Goal: Information Seeking & Learning: Find specific fact

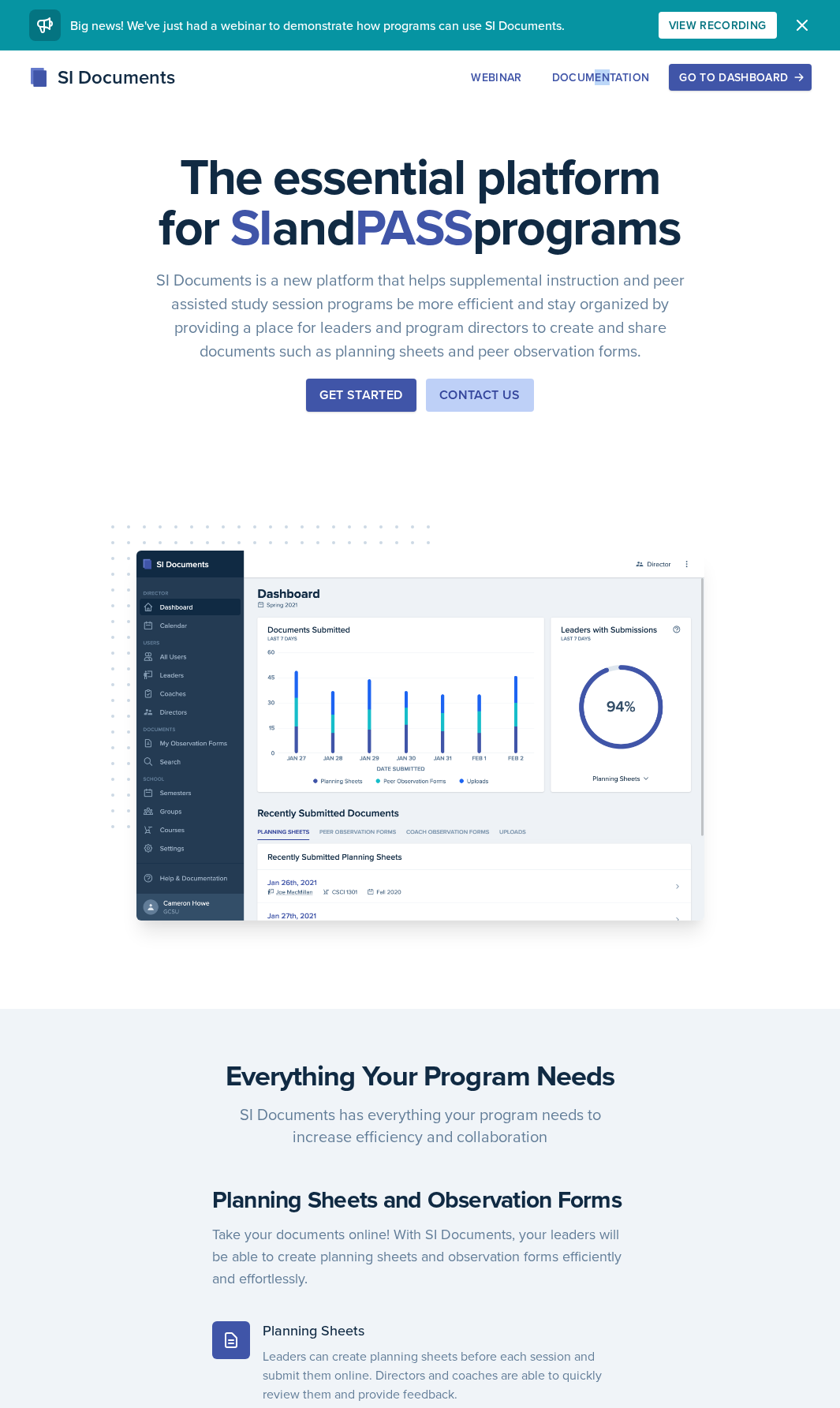
click at [645, 120] on div "SI Documents Webinar Documentation Go to Dashboard Sign Up Go to Dashboard" at bounding box center [420, 94] width 840 height 63
click at [740, 82] on div "Go to Dashboard" at bounding box center [739, 77] width 122 height 13
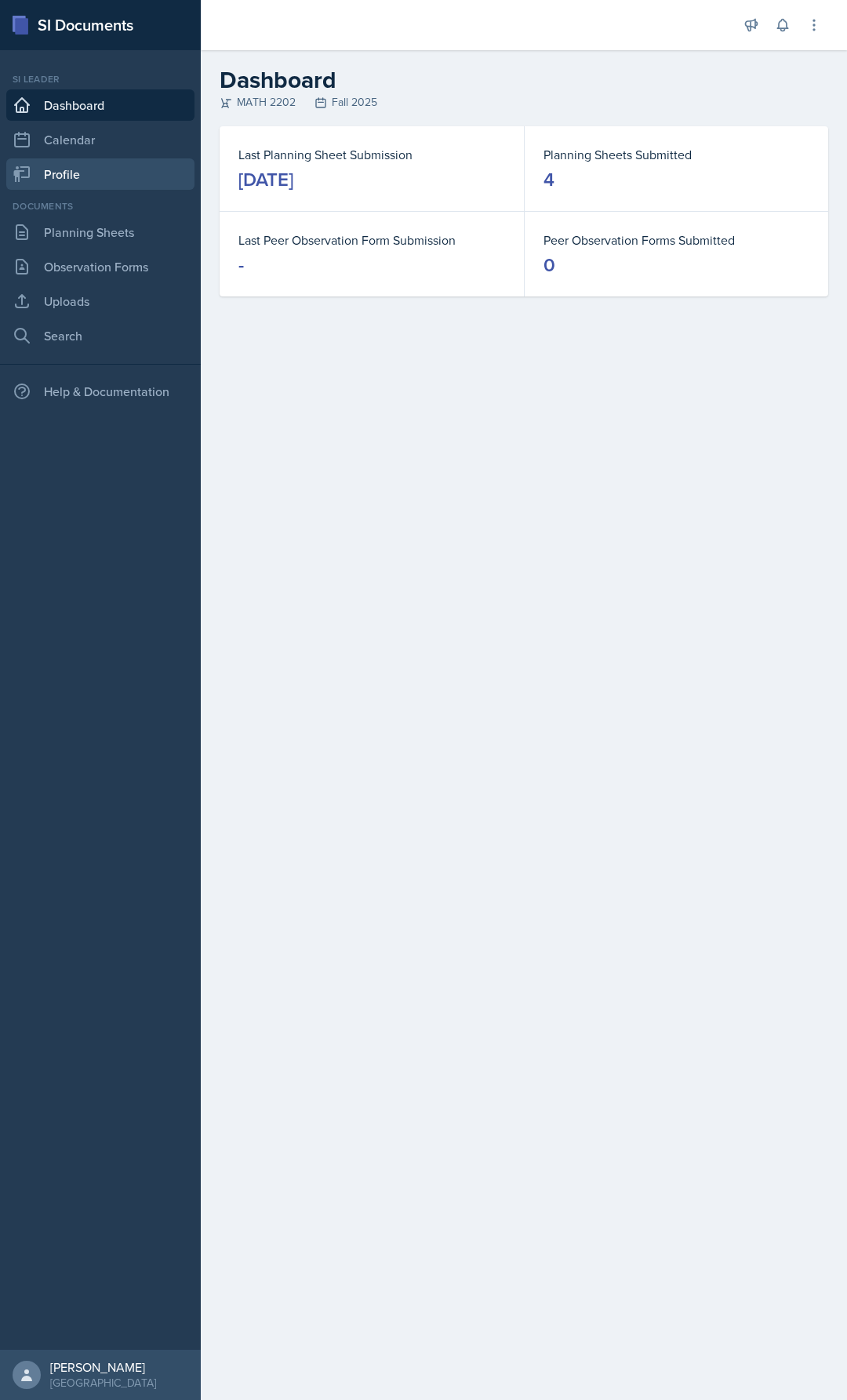
click at [76, 171] on link "Profile" at bounding box center [100, 173] width 188 height 32
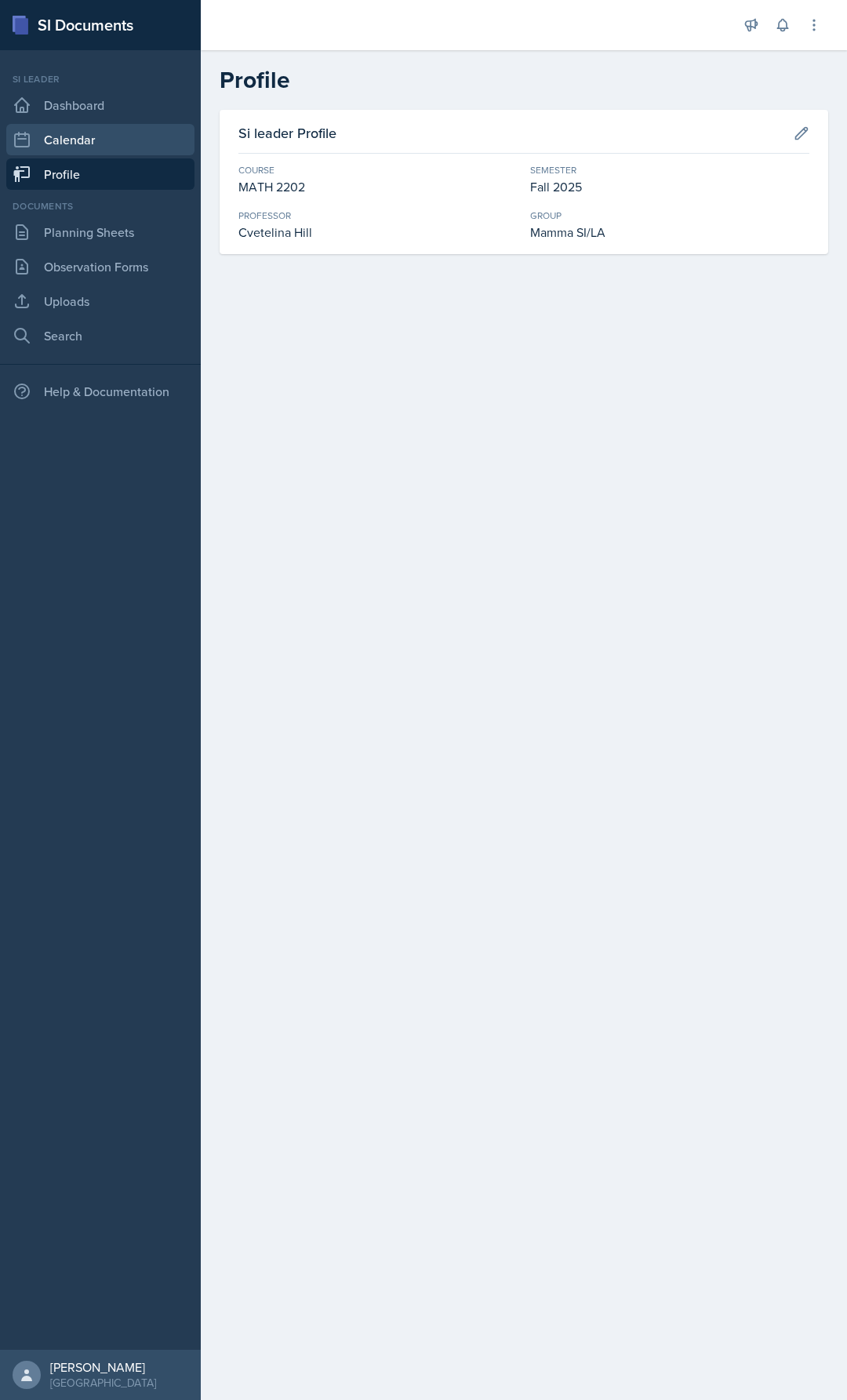
click at [84, 135] on link "Calendar" at bounding box center [100, 139] width 188 height 32
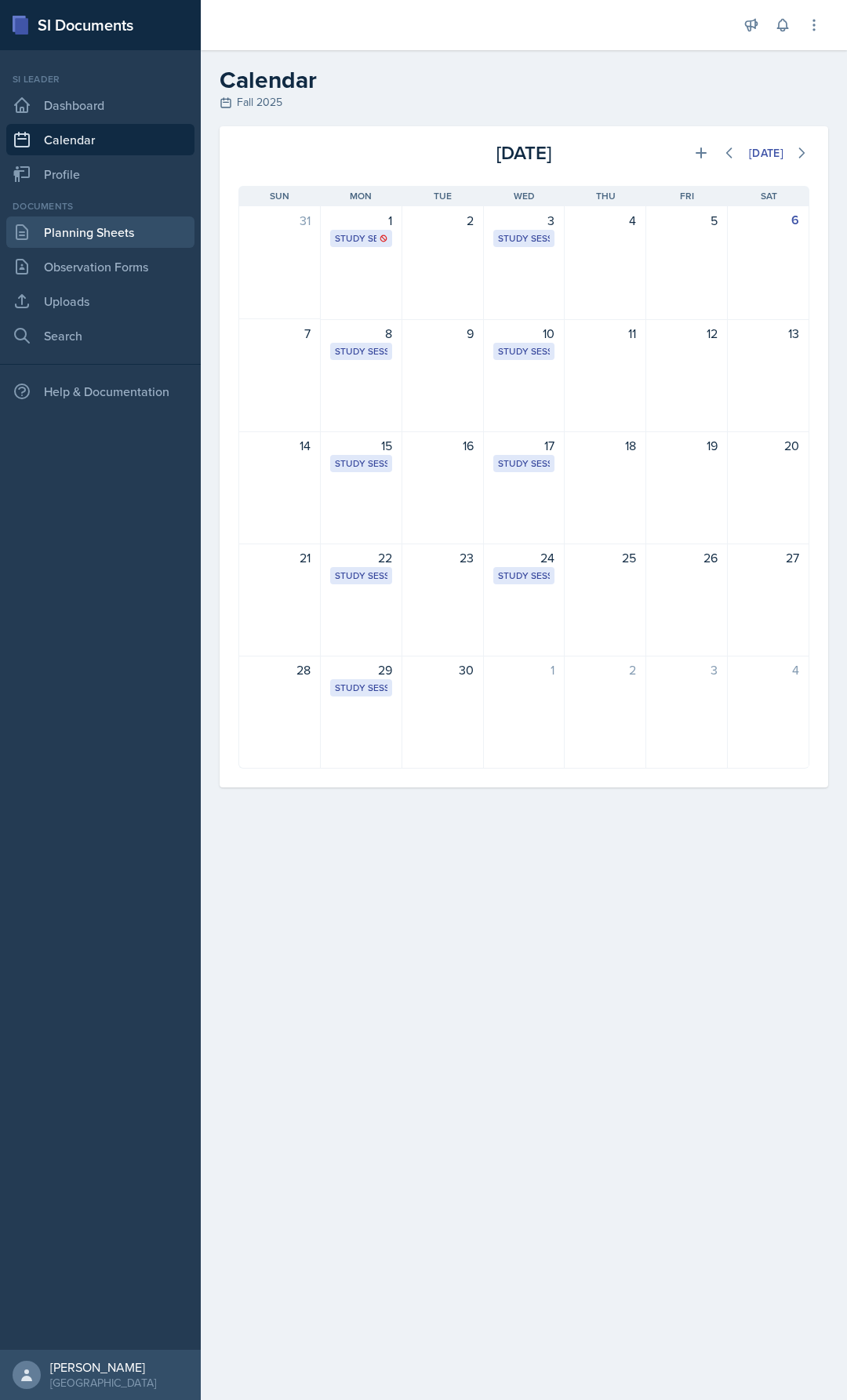
click at [77, 231] on link "Planning Sheets" at bounding box center [100, 232] width 188 height 32
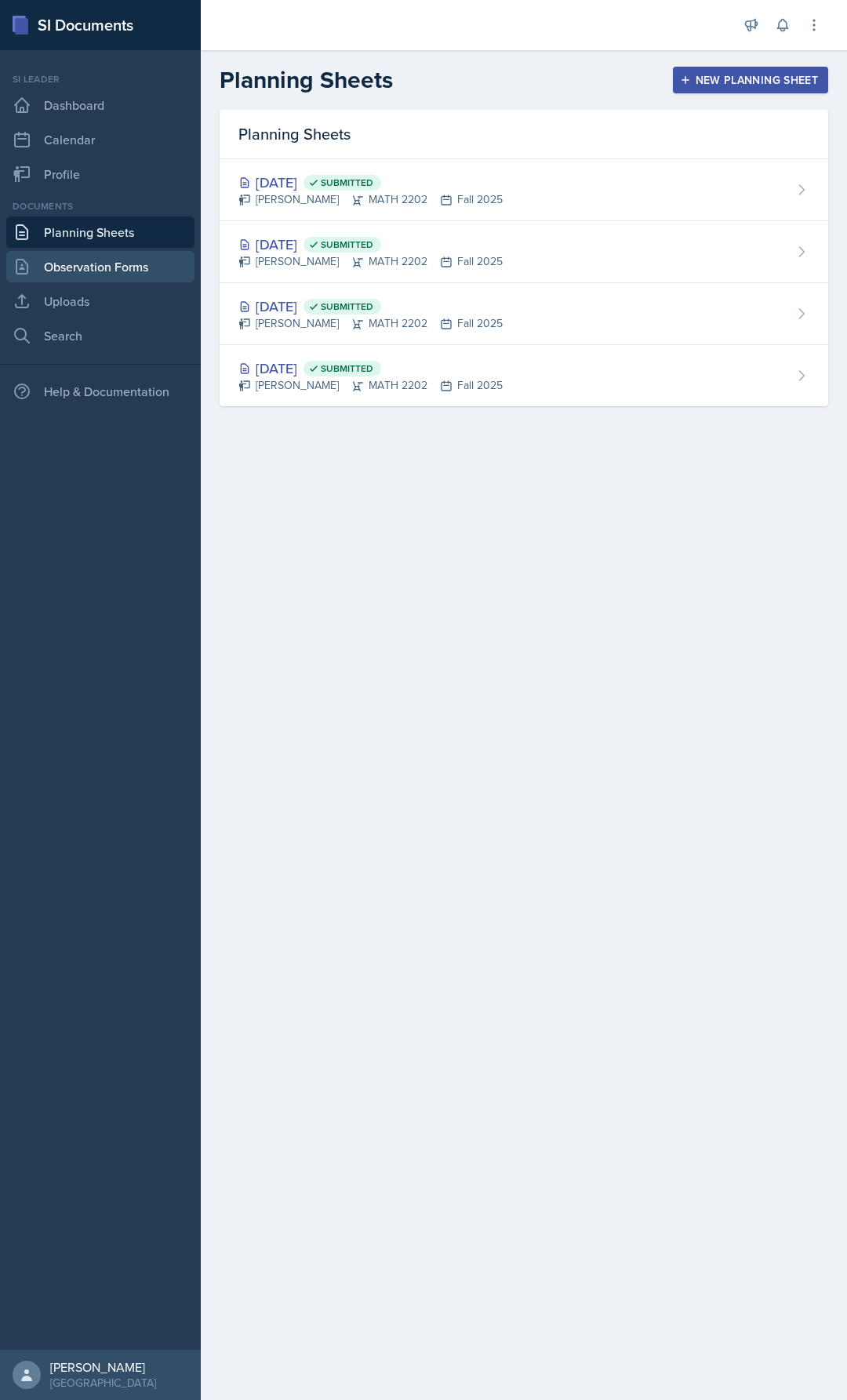
click at [95, 279] on link "Observation Forms" at bounding box center [100, 266] width 188 height 32
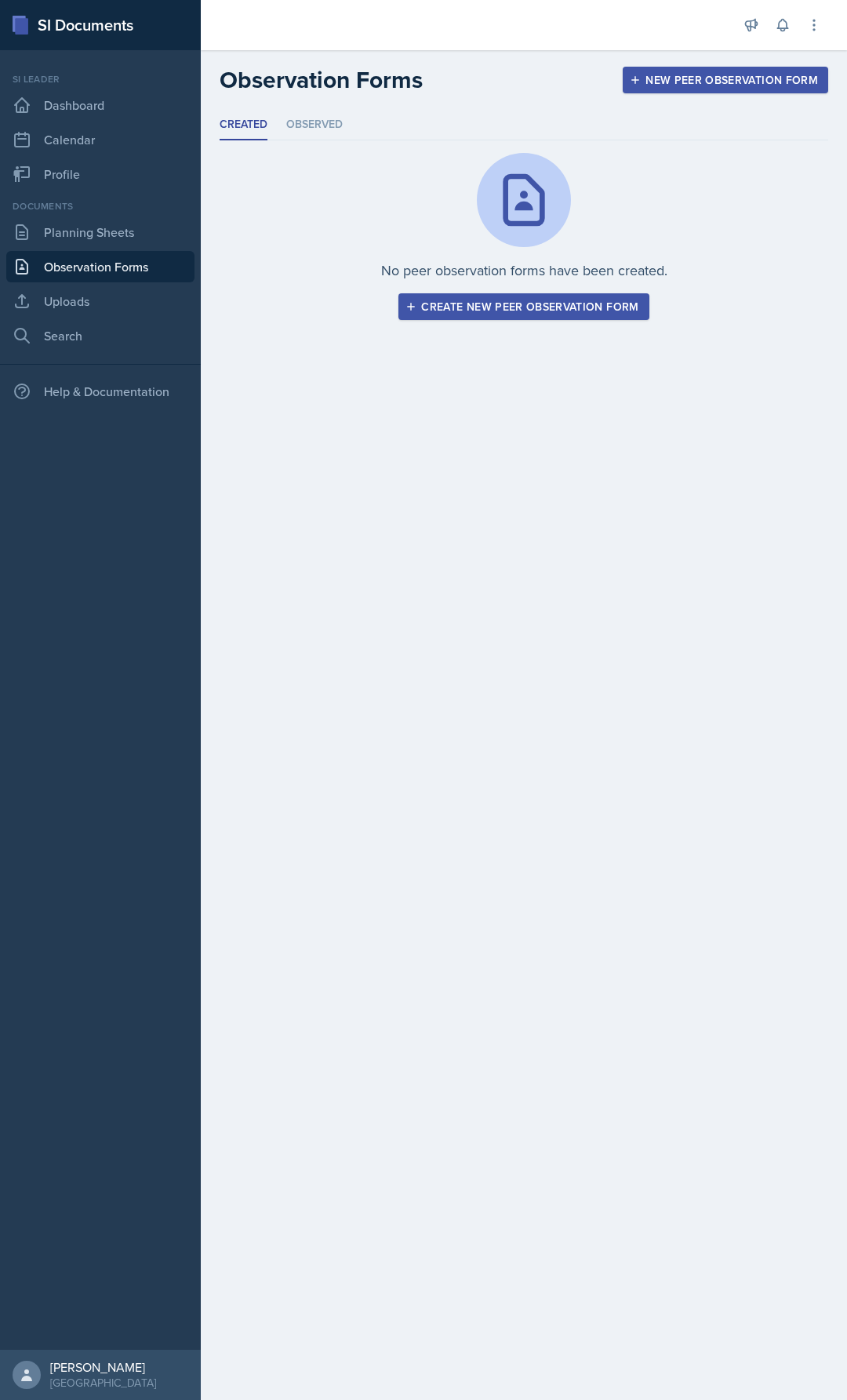
click at [90, 256] on link "Observation Forms" at bounding box center [100, 266] width 188 height 32
click at [88, 240] on link "Planning Sheets" at bounding box center [100, 232] width 188 height 32
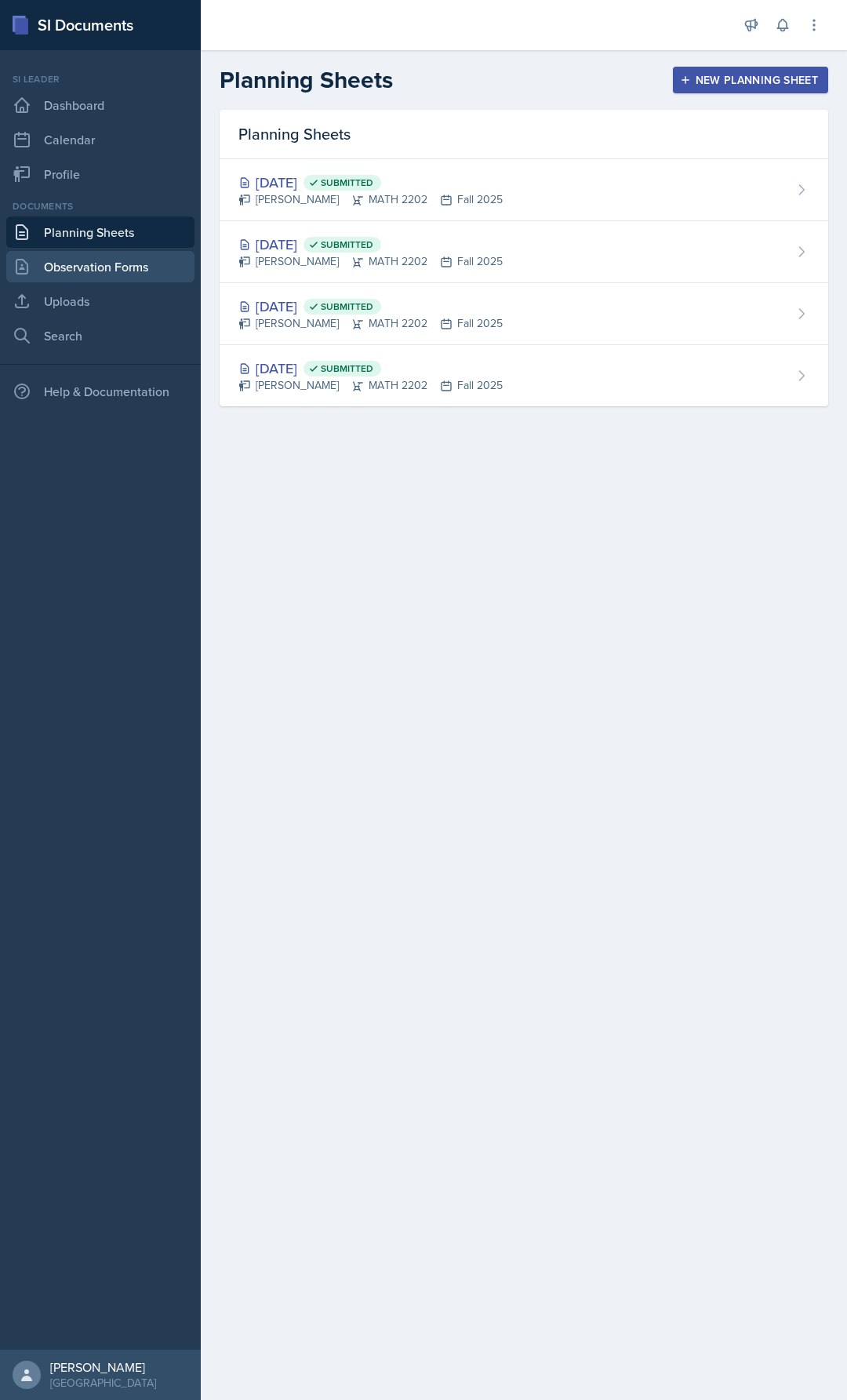
click at [85, 267] on link "Observation Forms" at bounding box center [100, 266] width 188 height 32
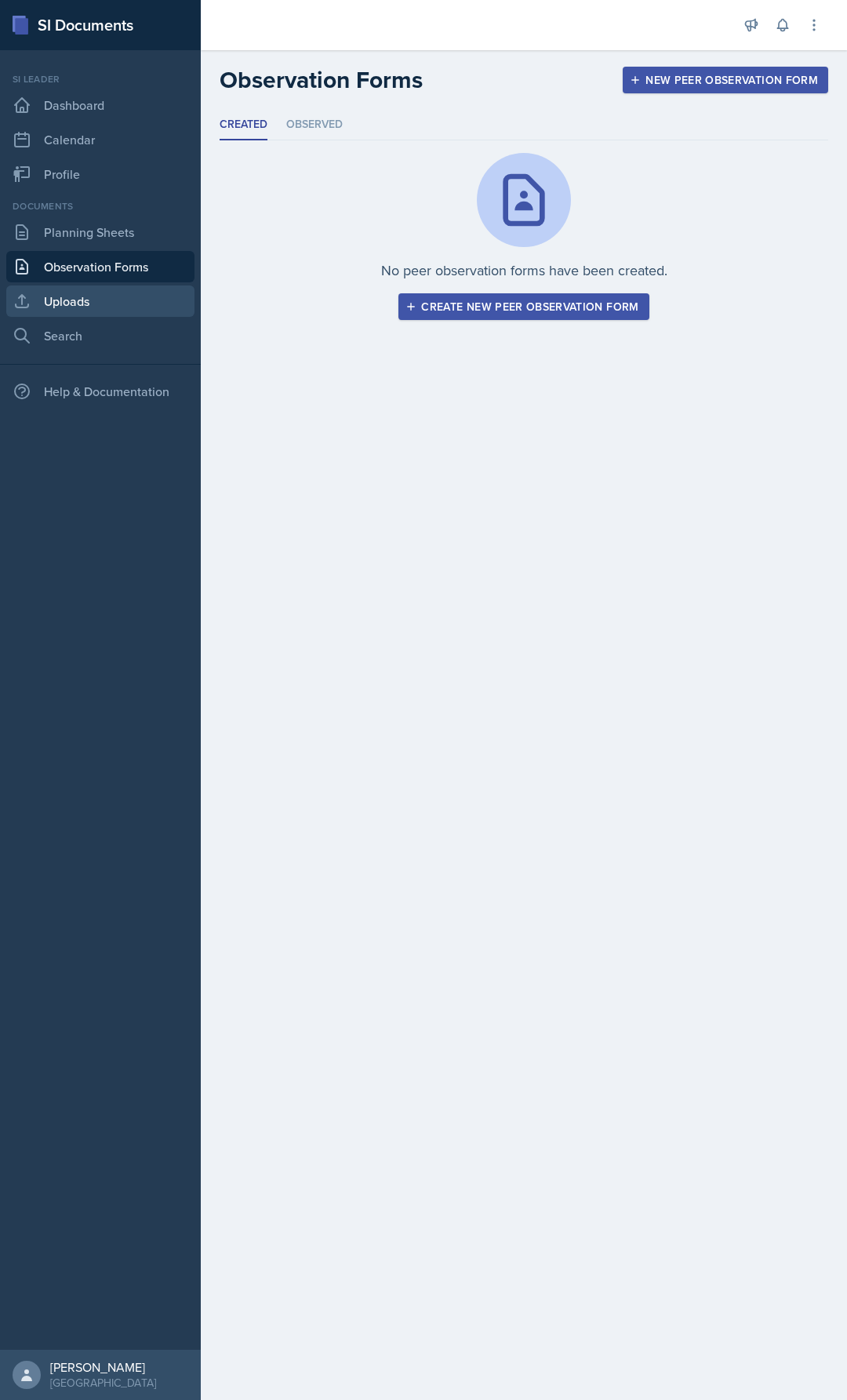
click at [88, 292] on link "Uploads" at bounding box center [100, 301] width 188 height 32
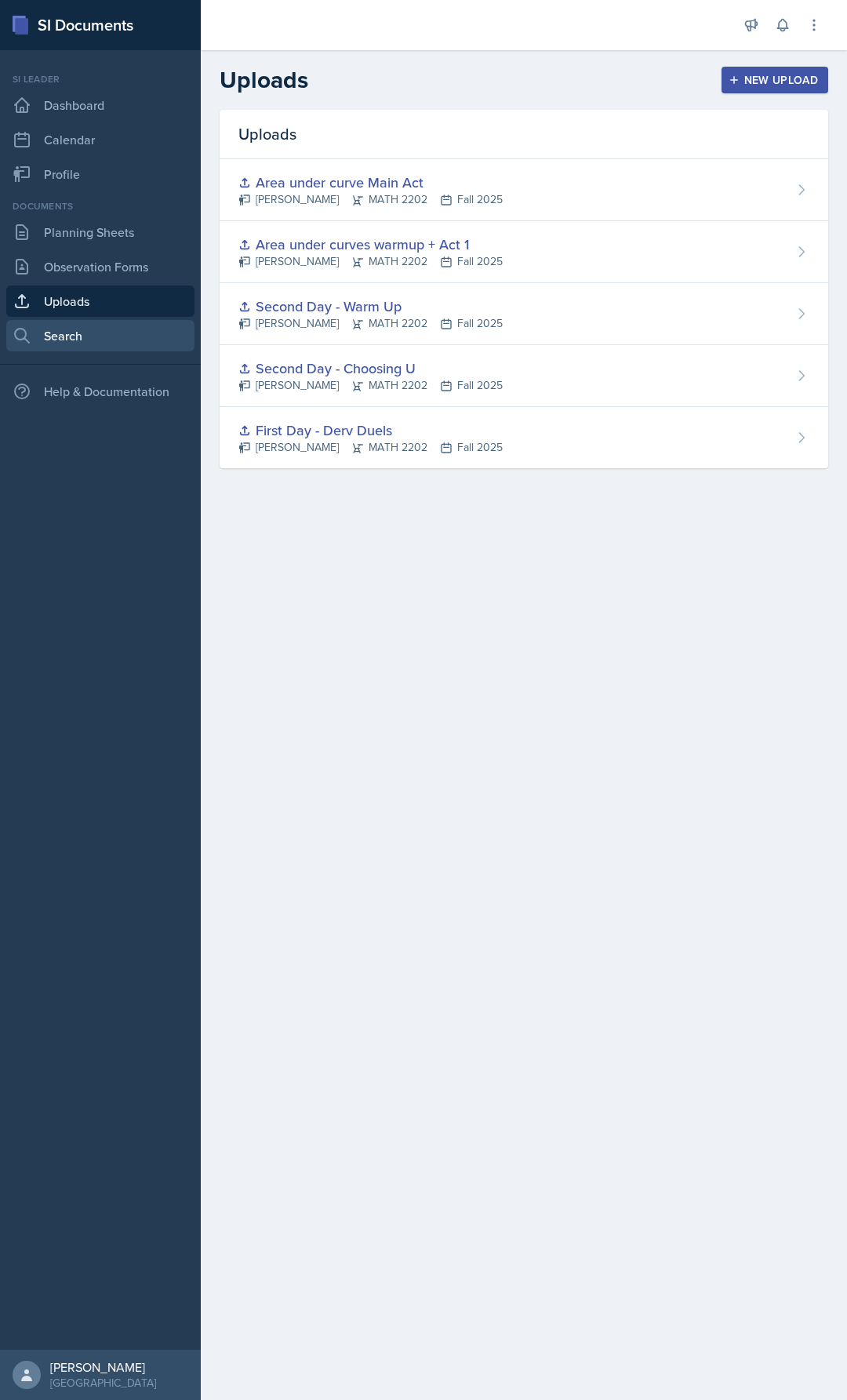
click at [91, 336] on link "Search" at bounding box center [100, 336] width 188 height 32
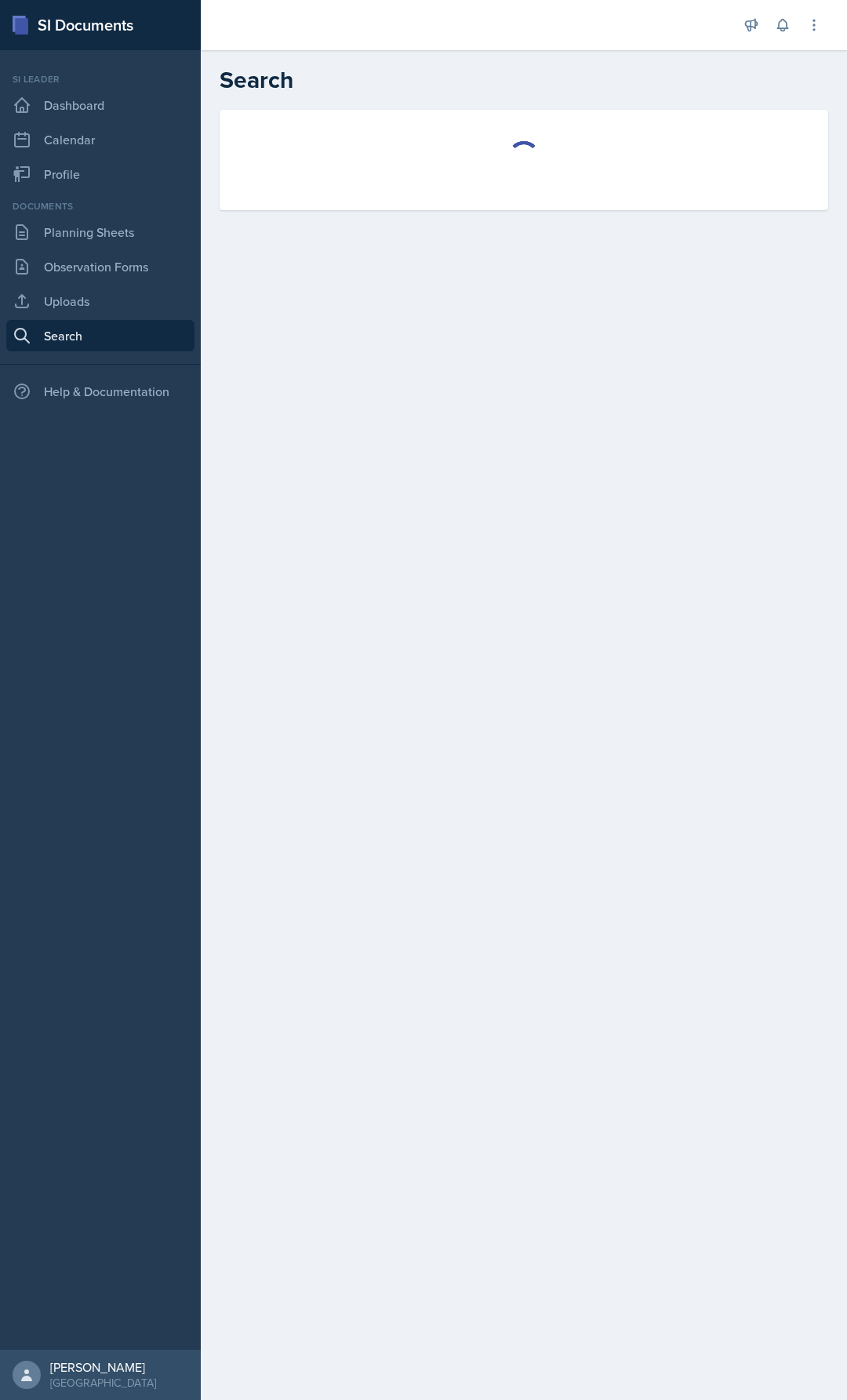
select select "all"
select select "1"
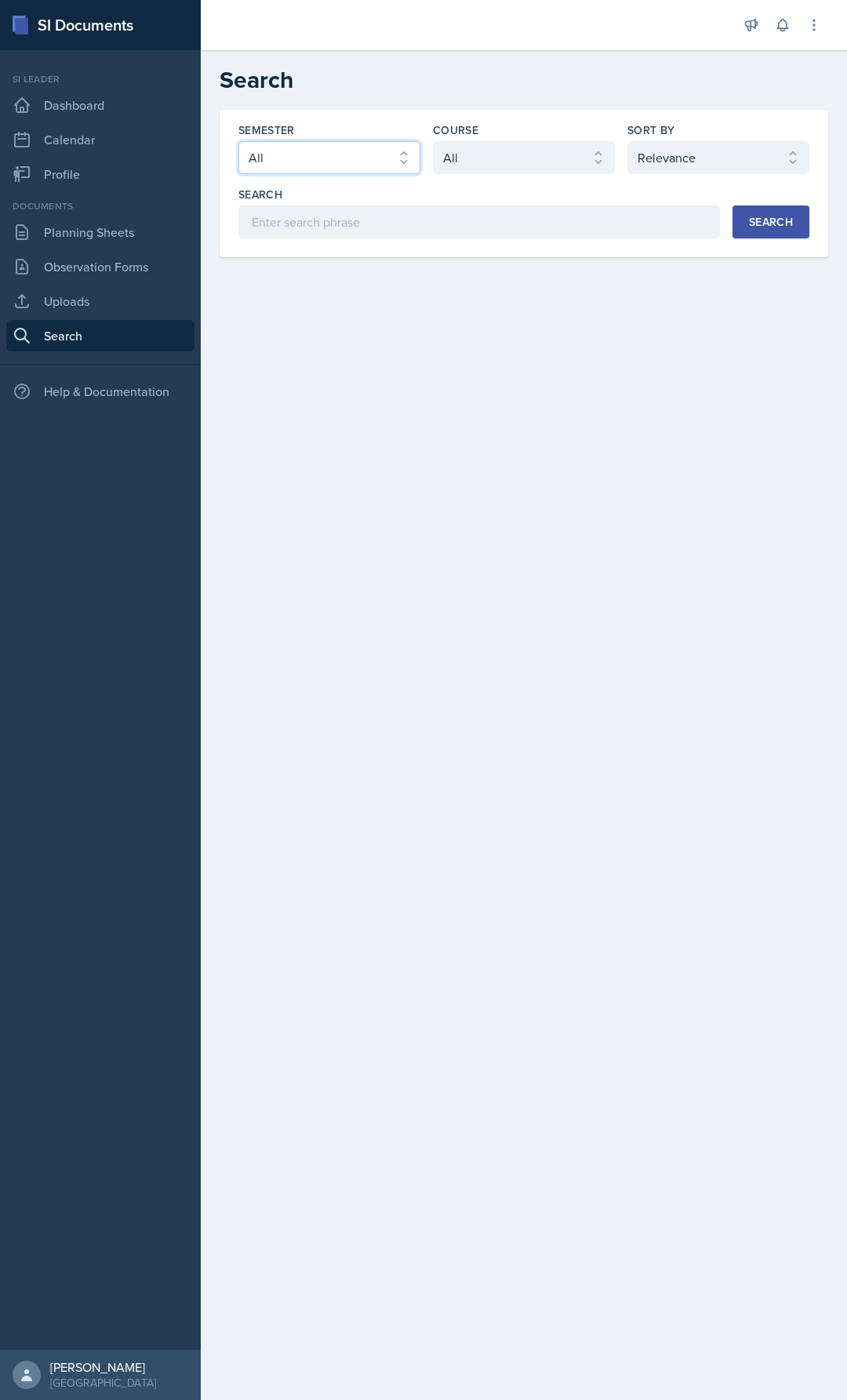
click at [333, 166] on select "Select semester All Fall 2025 Summer 2025 Spring 2025 Fall 2024 Summer 2024 Spr…" at bounding box center [330, 157] width 182 height 33
click at [538, 150] on select "Select course All ACCT 2101 ACCT 2102 ACCT 4050 ANTH 1102 ANTH 3301 ARCH 1000 A…" at bounding box center [524, 157] width 182 height 33
select select "888eba85-ce35-425b-8fd7-94794d548725"
click at [433, 141] on select "Select course All ACCT 2101 ACCT 2102 ACCT 4050 ANTH 1102 ANTH 3301 ARCH 1000 A…" at bounding box center [524, 157] width 182 height 33
click at [682, 155] on select "Select sort by Relevance Document Date (Asc) Document Date (Desc)" at bounding box center [719, 157] width 182 height 33
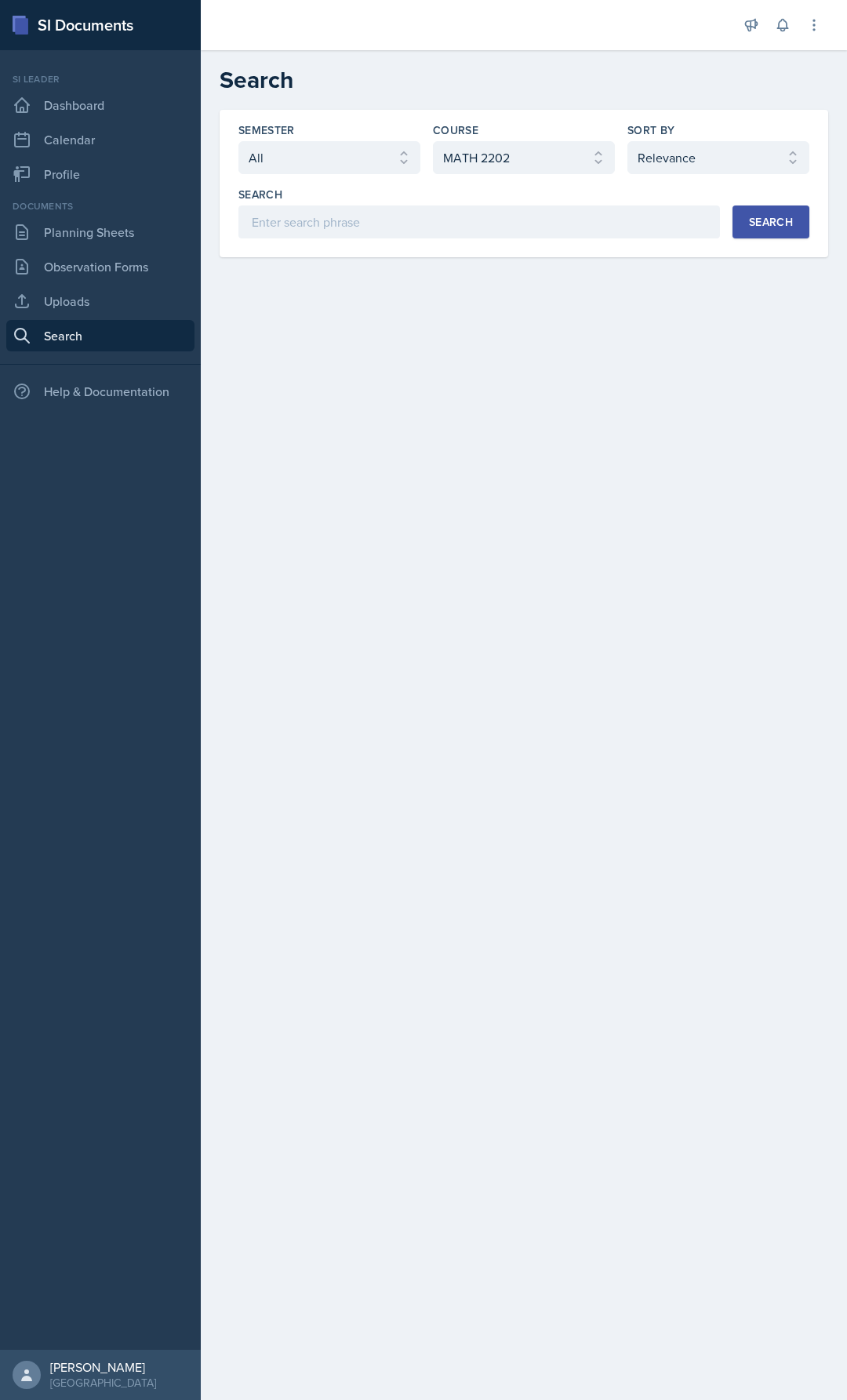
click at [485, 303] on main "Search Semester Select semester All Fall 2025 Summer 2025 Spring 2025 Fall 2024…" at bounding box center [524, 725] width 646 height 1350
click at [369, 228] on input at bounding box center [479, 222] width 482 height 33
click at [394, 152] on select "Select semester All Fall 2025 Summer 2025 Spring 2025 Fall 2024 Summer 2024 Spr…" at bounding box center [330, 157] width 182 height 33
drag, startPoint x: 637, startPoint y: 306, endPoint x: 592, endPoint y: 268, distance: 58.9
click at [634, 304] on main "Search Semester Select semester All Fall 2025 Summer 2025 Spring 2025 Fall 2024…" at bounding box center [524, 725] width 646 height 1350
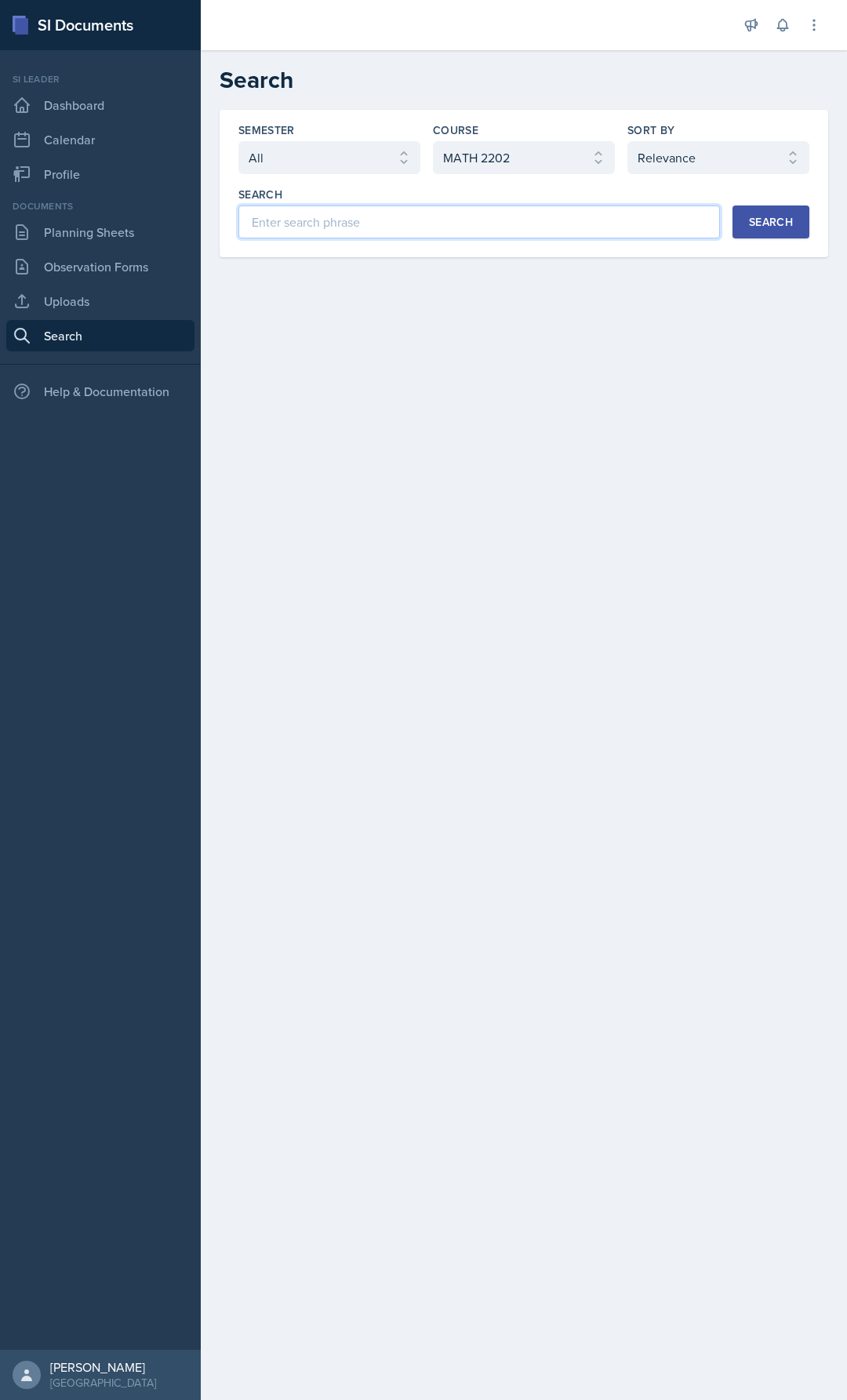
click at [485, 236] on input at bounding box center [479, 222] width 482 height 33
click at [764, 227] on div "Search" at bounding box center [771, 222] width 44 height 13
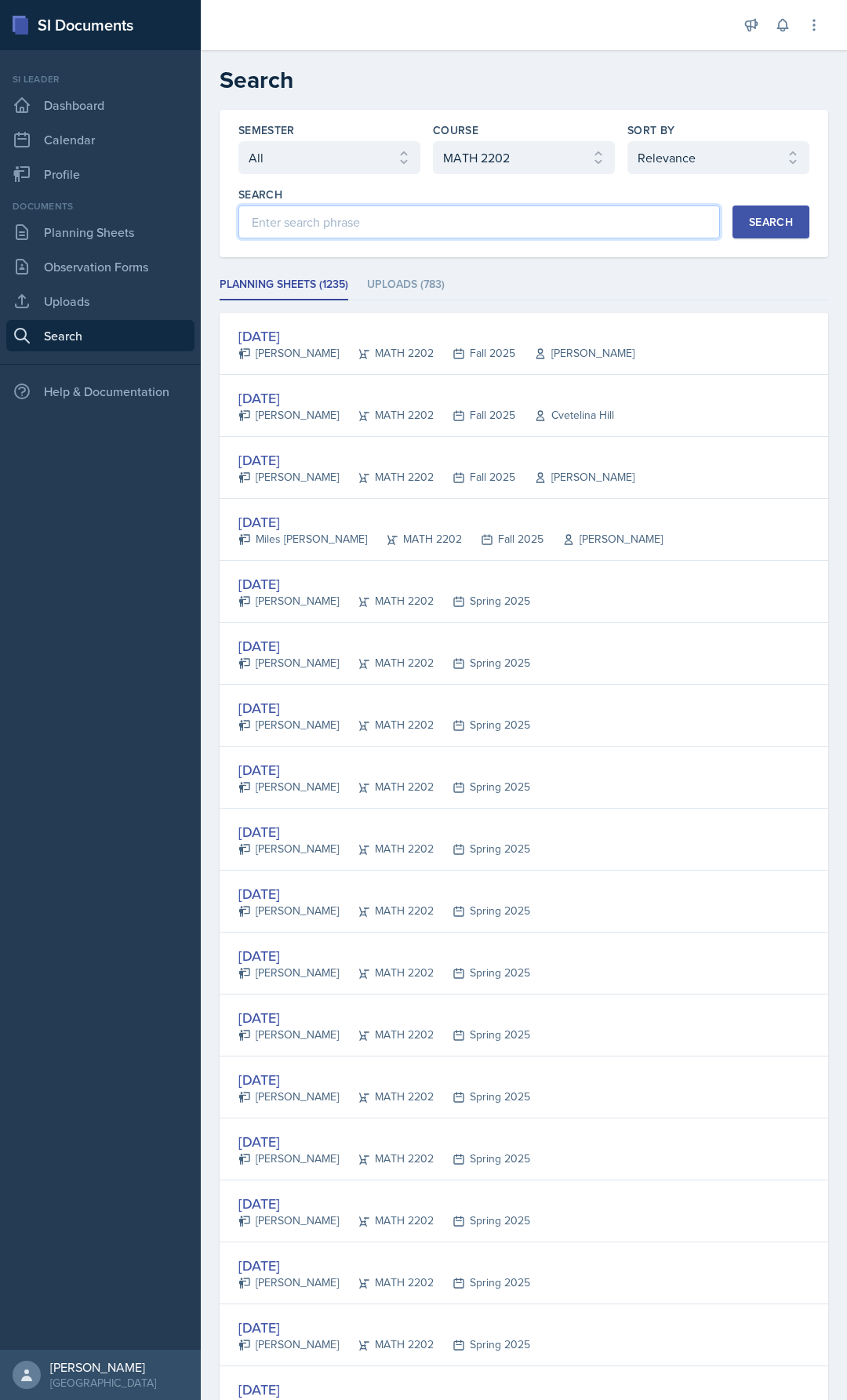
click at [375, 224] on input at bounding box center [479, 222] width 482 height 33
click at [366, 157] on select "Select semester All Fall 2025 Summer 2025 Spring 2025 Fall 2024 Summer 2024 Spr…" at bounding box center [330, 157] width 182 height 33
click at [565, 220] on input at bounding box center [479, 222] width 482 height 33
click at [650, 155] on select "Select sort by Relevance Document Date (Asc) Document Date (Desc)" at bounding box center [719, 157] width 182 height 33
click at [492, 204] on div "Search" at bounding box center [479, 212] width 482 height 52
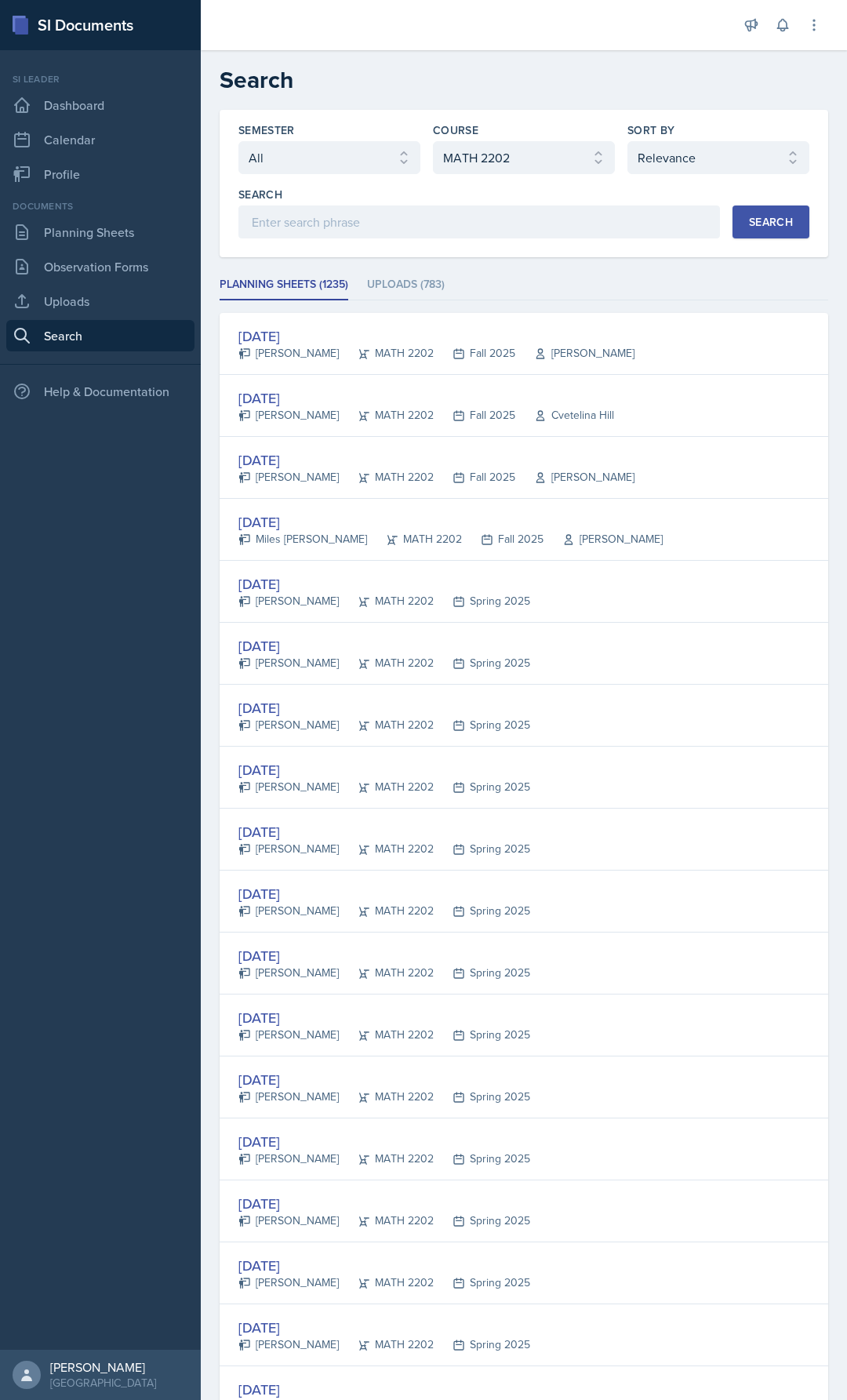
click at [334, 247] on div "Semester Select semester All Fall 2025 Summer 2025 Spring 2025 Fall 2024 Summer…" at bounding box center [524, 184] width 609 height 148
click at [356, 227] on input at bounding box center [479, 222] width 482 height 33
click at [773, 209] on div "Search Volumes of Revolution Search" at bounding box center [524, 212] width 571 height 52
click at [768, 219] on div "Search" at bounding box center [771, 222] width 44 height 13
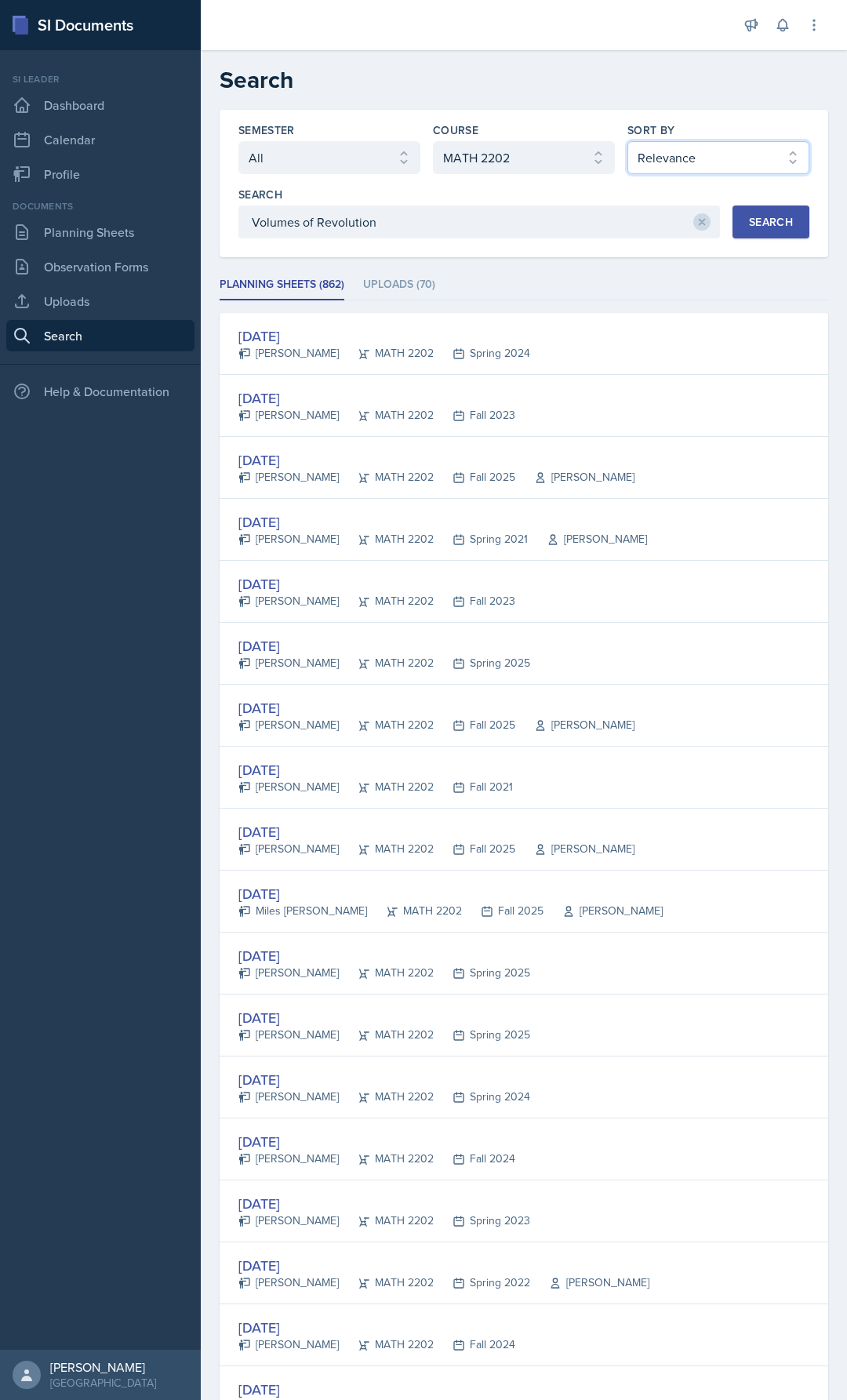
click at [706, 157] on select "Select sort by Relevance Document Date (Asc) Document Date (Desc)" at bounding box center [719, 157] width 182 height 33
click at [637, 156] on select "Select sort by Relevance Document Date (Asc) Document Date (Desc)" at bounding box center [719, 157] width 182 height 33
click at [723, 158] on select "Select sort by Relevance Document Date (Asc) Document Date (Desc)" at bounding box center [719, 157] width 182 height 33
click at [594, 277] on ul "Planning Sheets (862) Uploads (70)" at bounding box center [524, 285] width 609 height 31
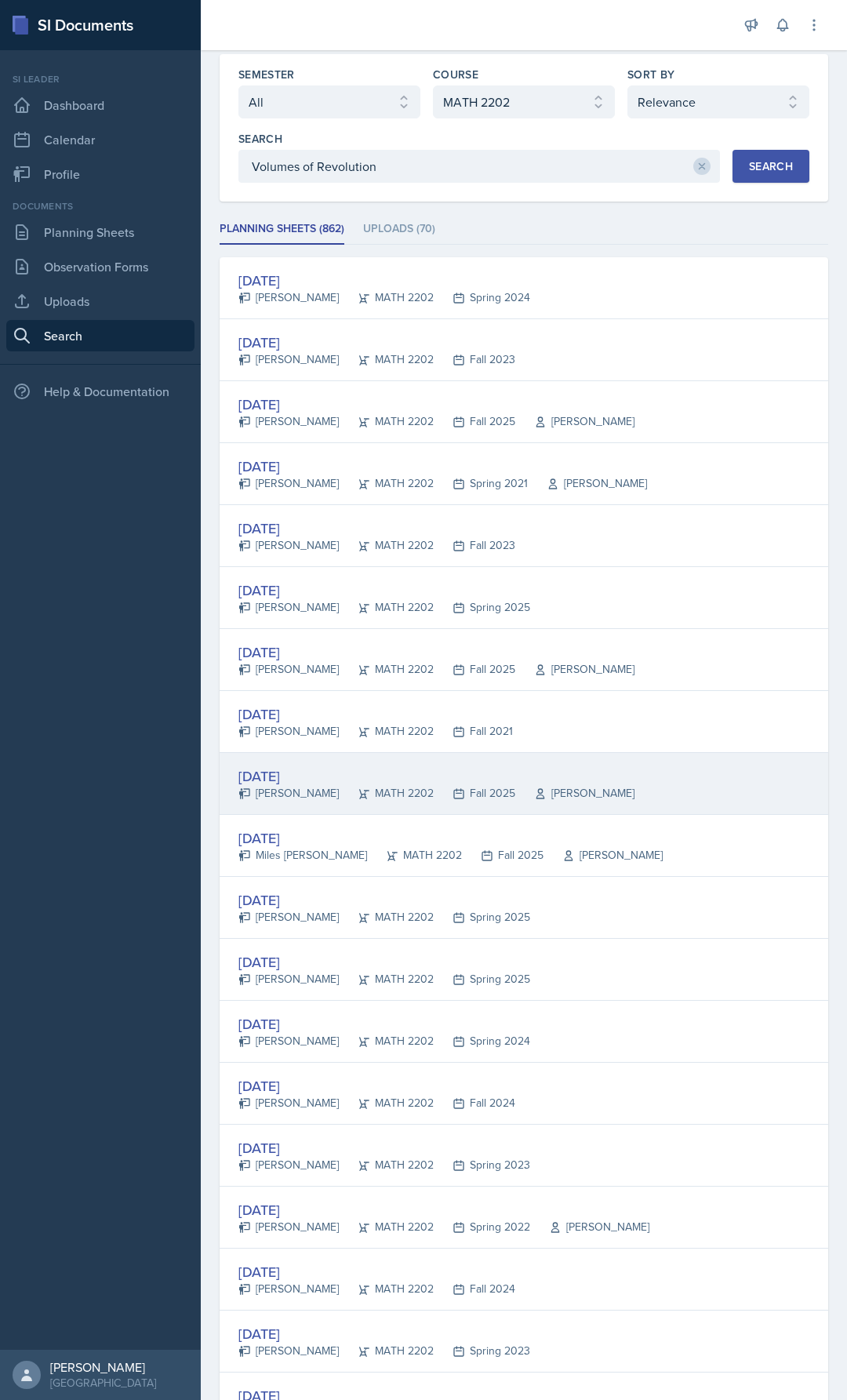
scroll to position [313, 0]
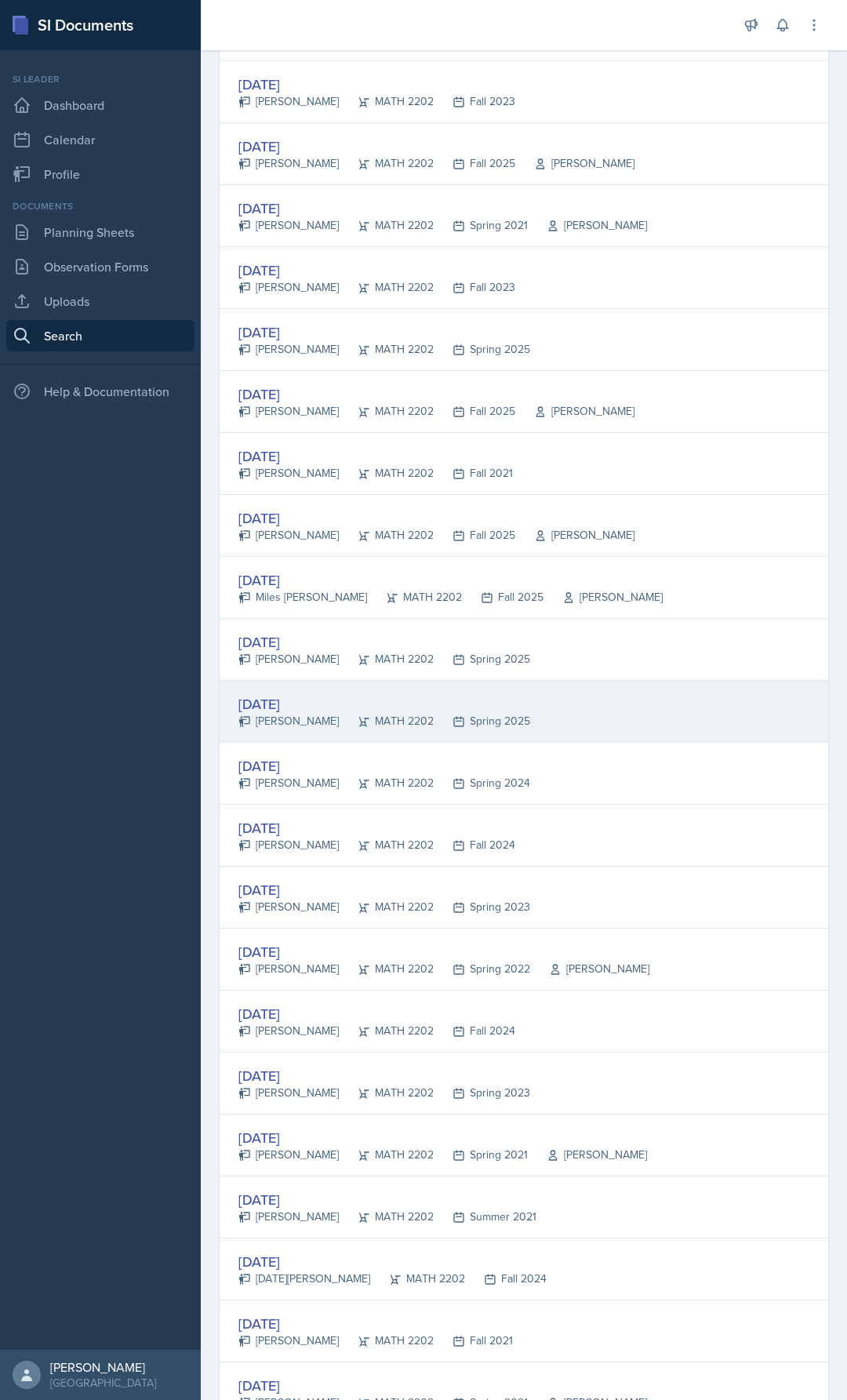
click at [341, 714] on div "MATH 2202" at bounding box center [387, 721] width 94 height 16
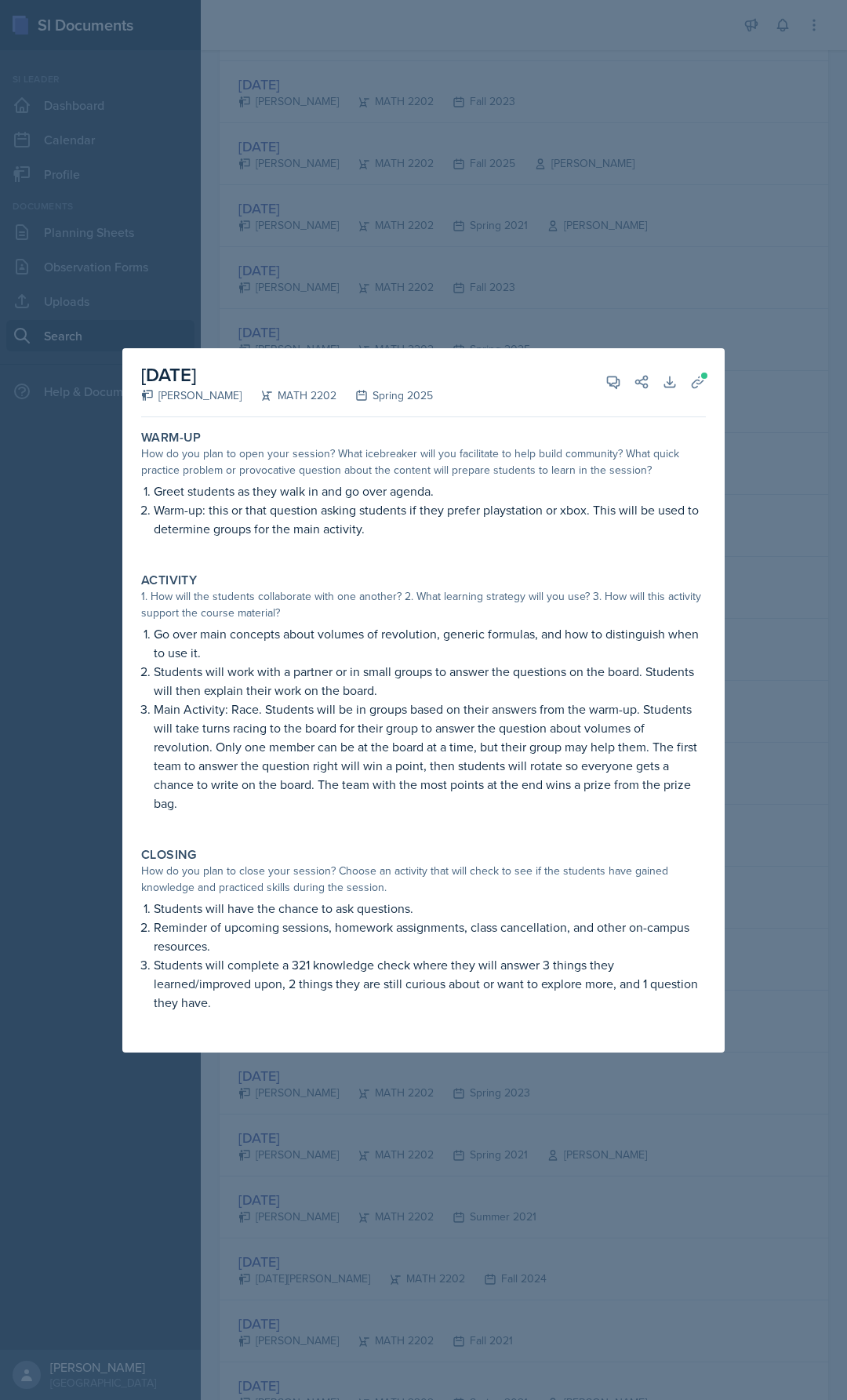
click at [512, 298] on div at bounding box center [424, 700] width 847 height 1400
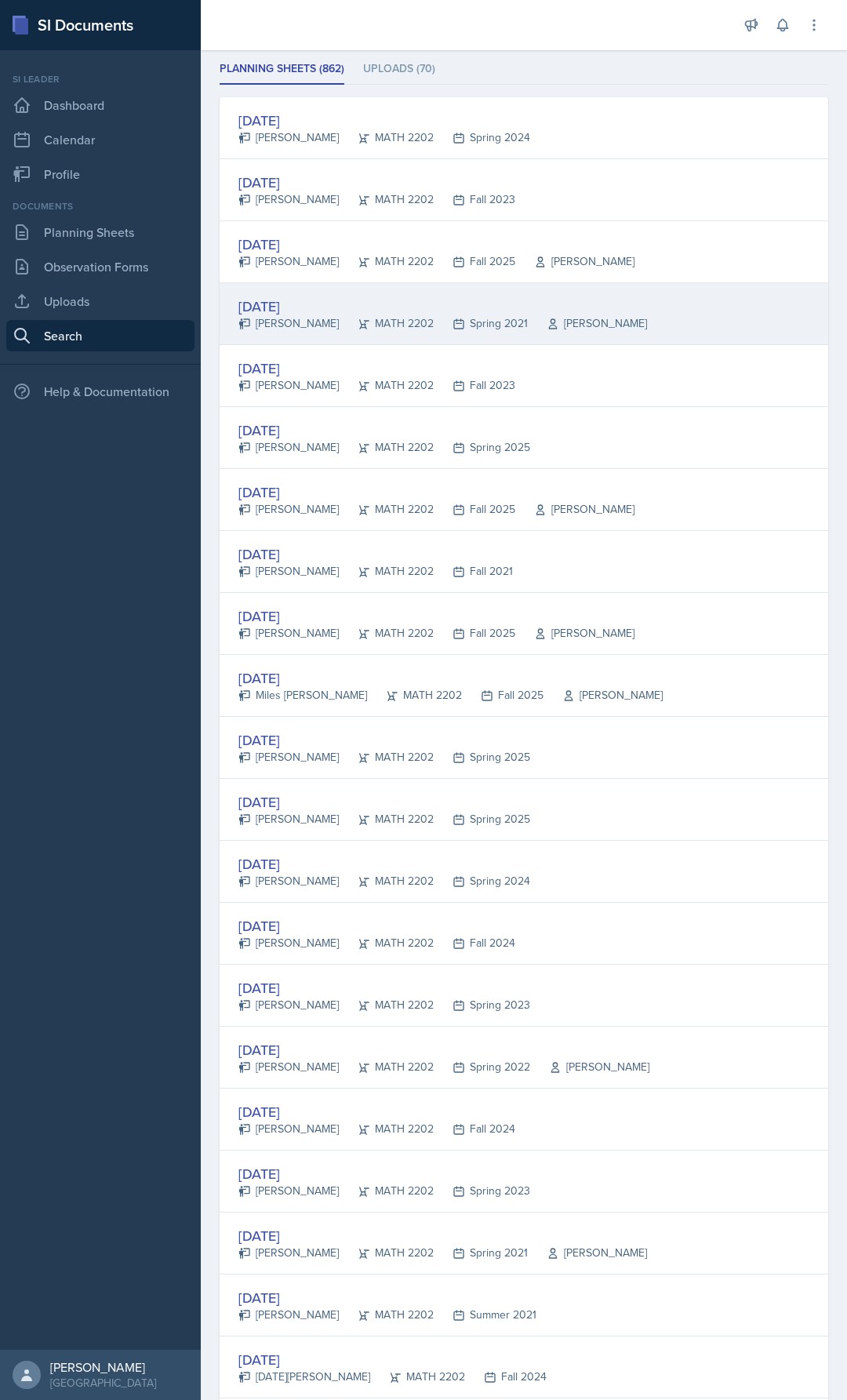
scroll to position [0, 0]
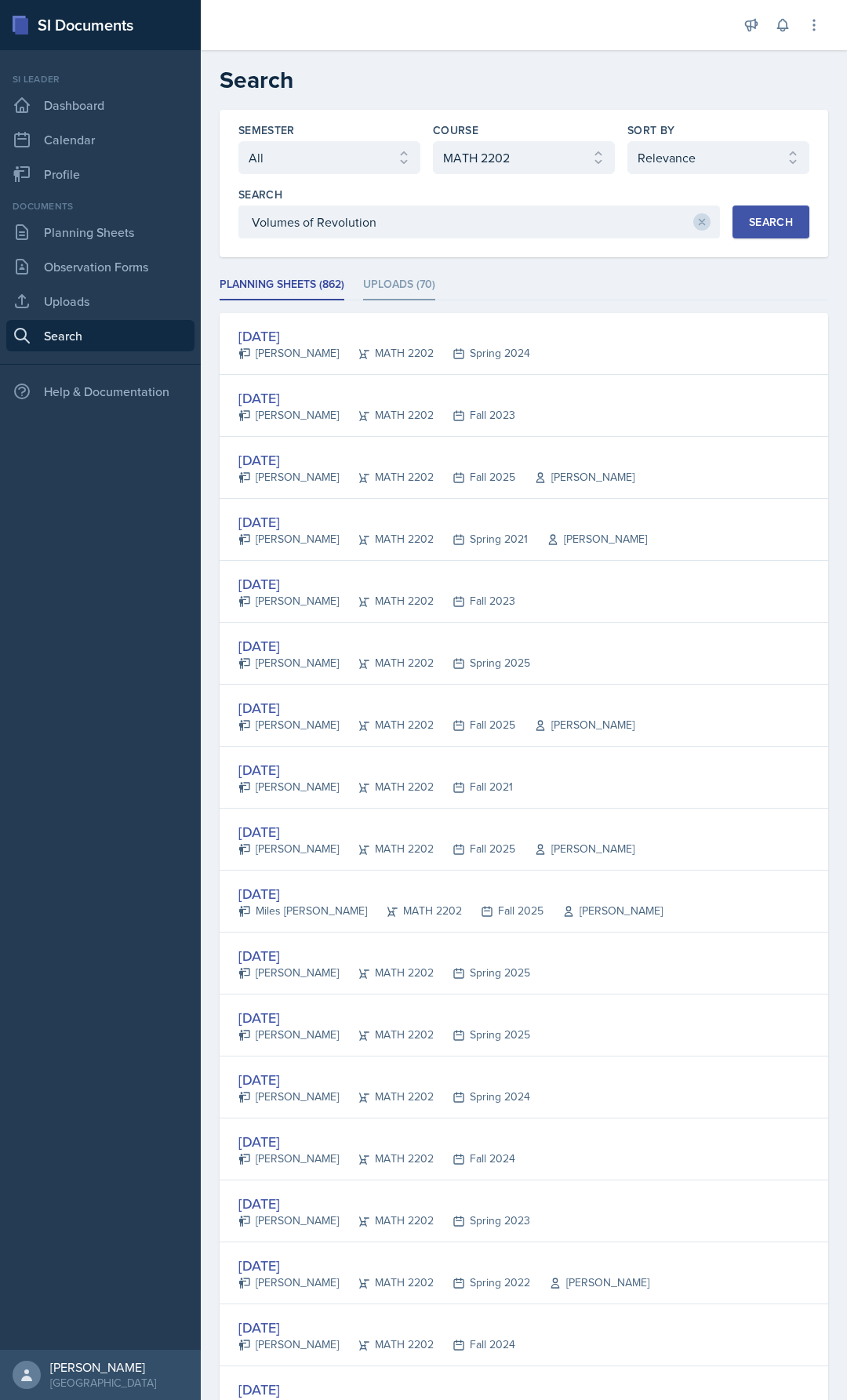
click at [412, 279] on li "Uploads (70)" at bounding box center [399, 285] width 72 height 31
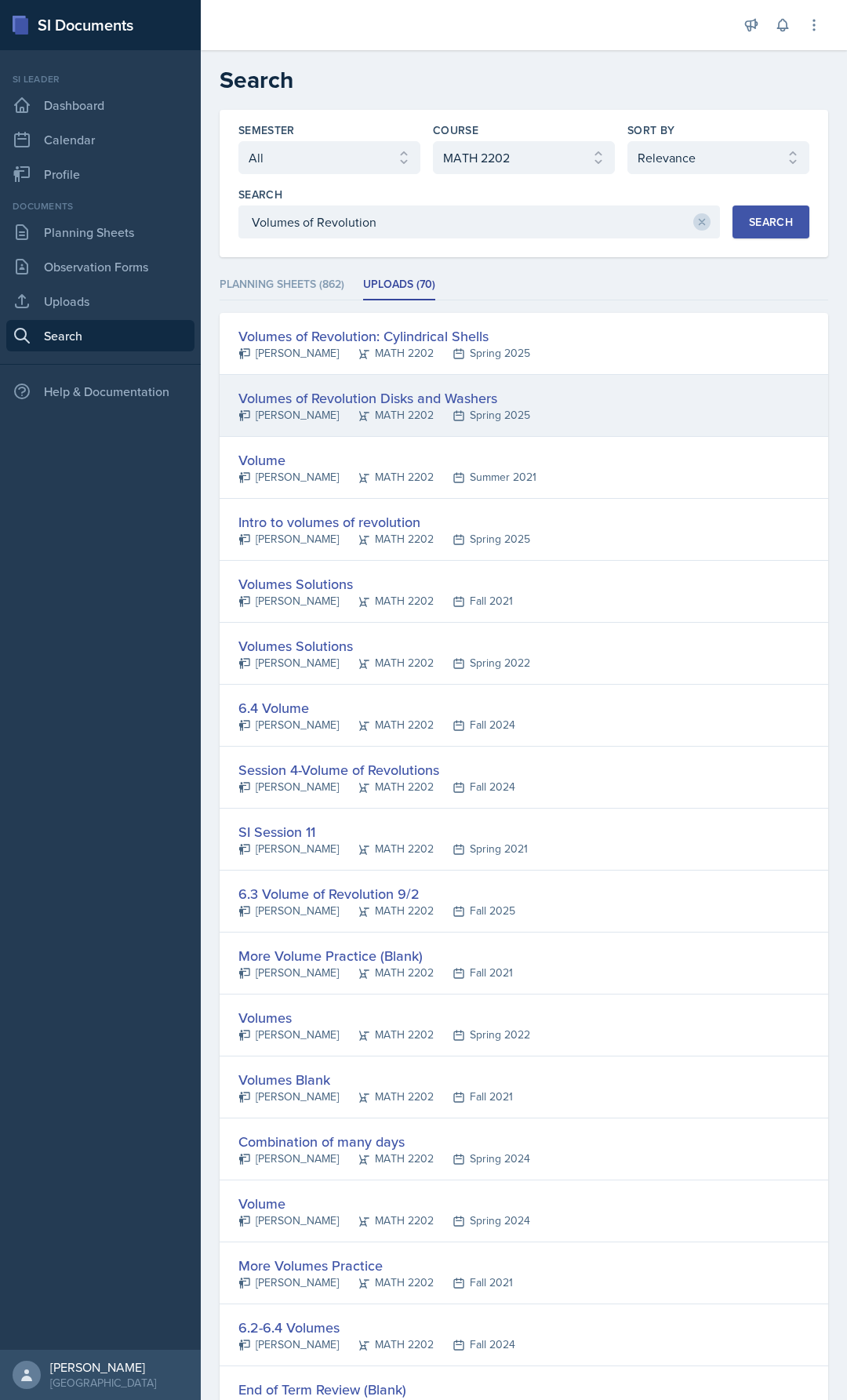
click at [407, 414] on div "MATH 2202" at bounding box center [387, 415] width 94 height 16
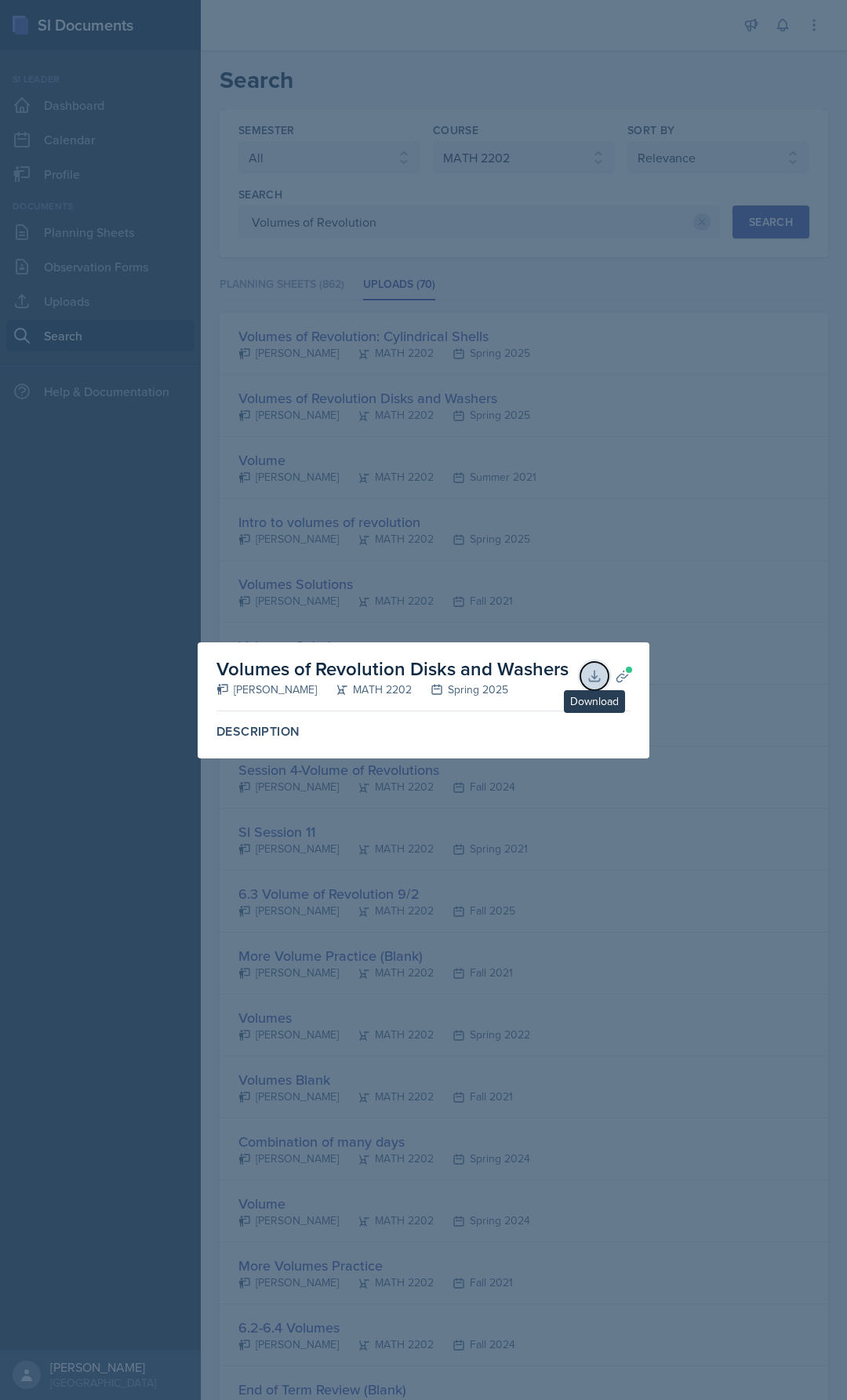
click at [606, 679] on button "Download" at bounding box center [594, 676] width 28 height 28
click at [654, 560] on div at bounding box center [424, 700] width 847 height 1400
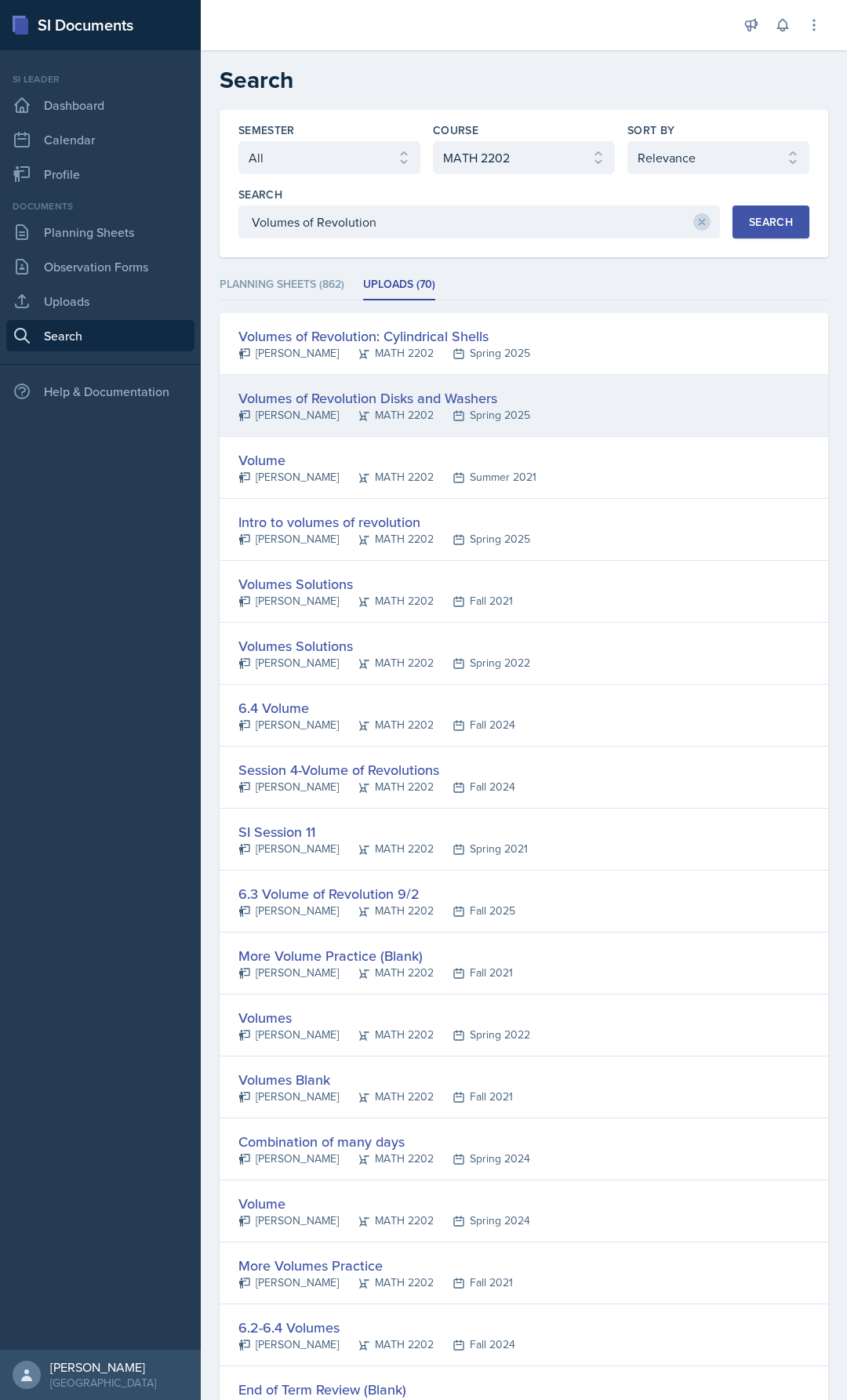
click at [425, 397] on div "Volumes of Revolution Disks and Washers" at bounding box center [385, 398] width 292 height 21
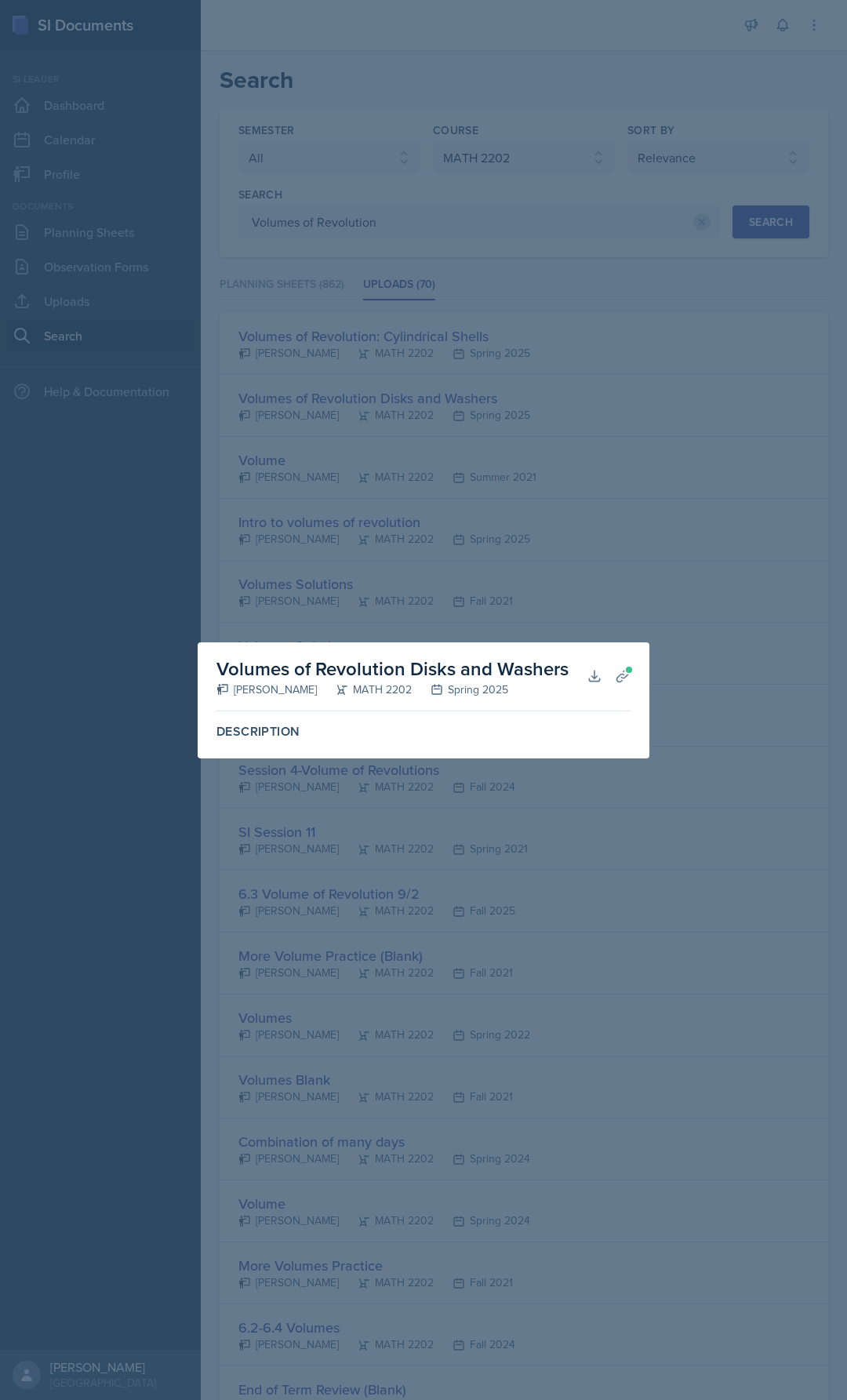
click at [356, 576] on div at bounding box center [424, 700] width 847 height 1400
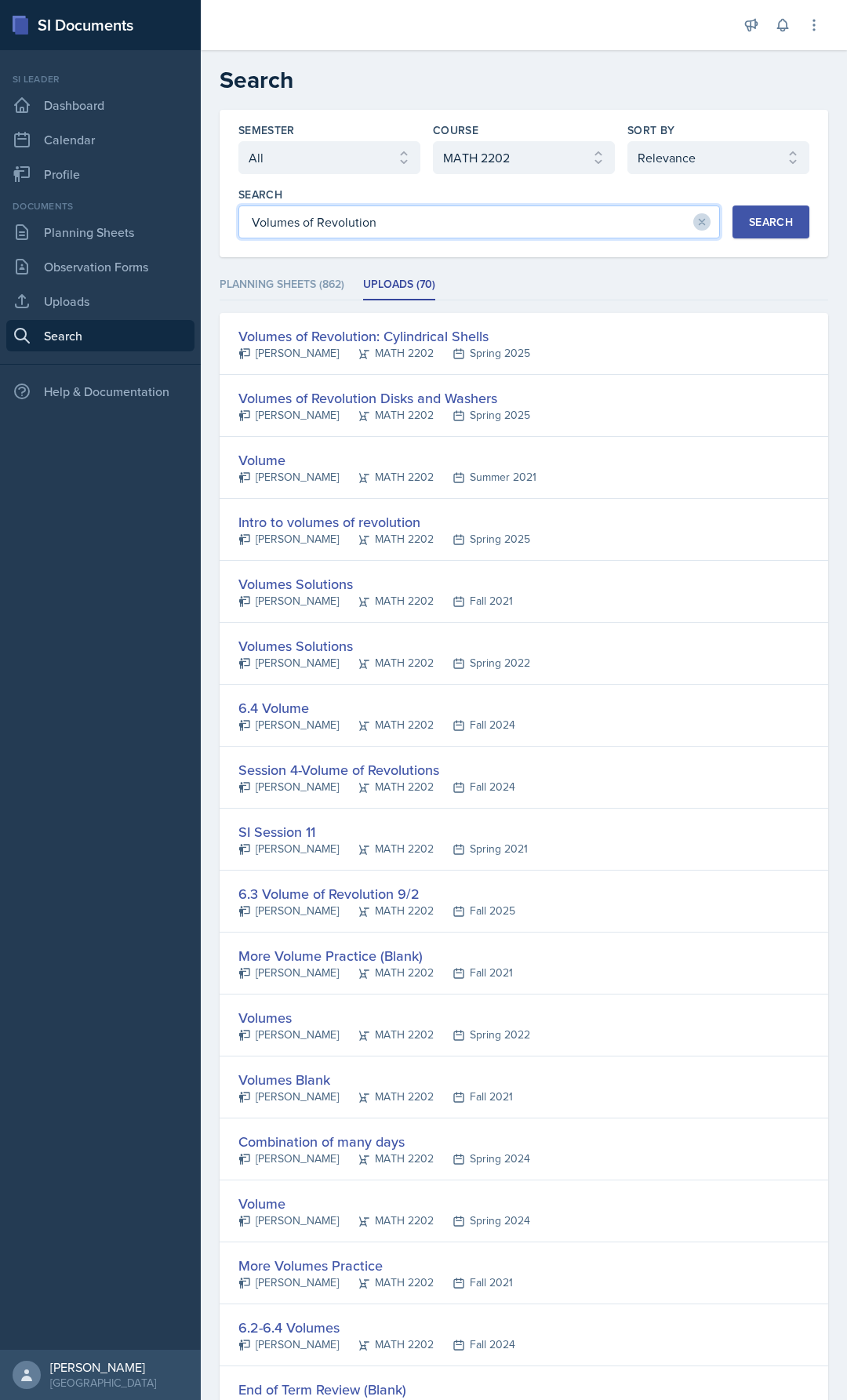
click at [539, 226] on input "Volumes of Revolution" at bounding box center [479, 222] width 482 height 33
type input "Volumes of Revolution [PERSON_NAME]"
click at [778, 226] on div "Search" at bounding box center [771, 222] width 44 height 13
drag, startPoint x: 476, startPoint y: 221, endPoint x: 101, endPoint y: 230, distance: 375.1
click at [107, 240] on div "SI Documents Si leader Dashboard Calendar Profile Documents Planning Sheets Obs…" at bounding box center [424, 700] width 847 height 1400
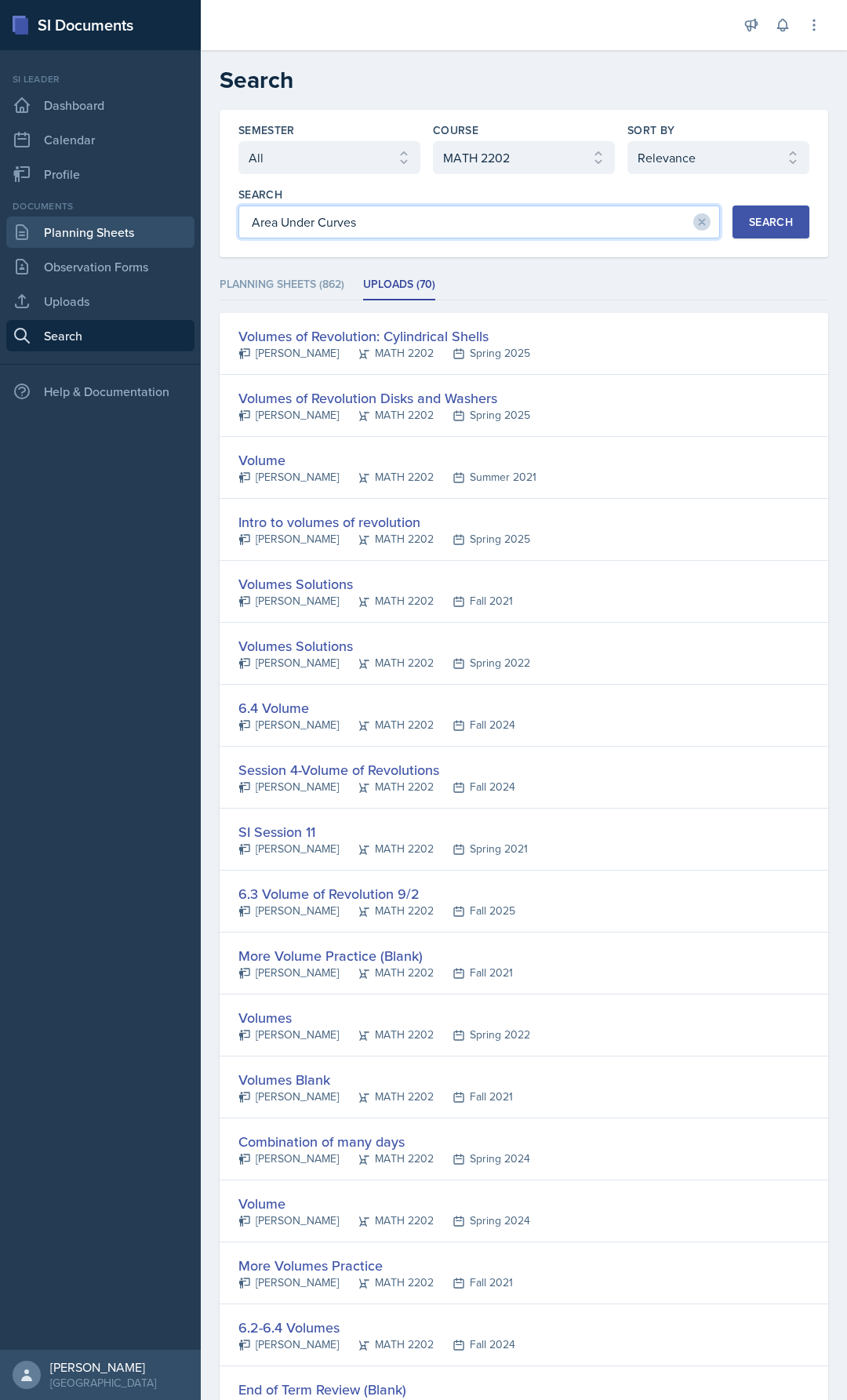
type input "Area Under Curves"
click at [759, 213] on button "Search" at bounding box center [771, 222] width 76 height 33
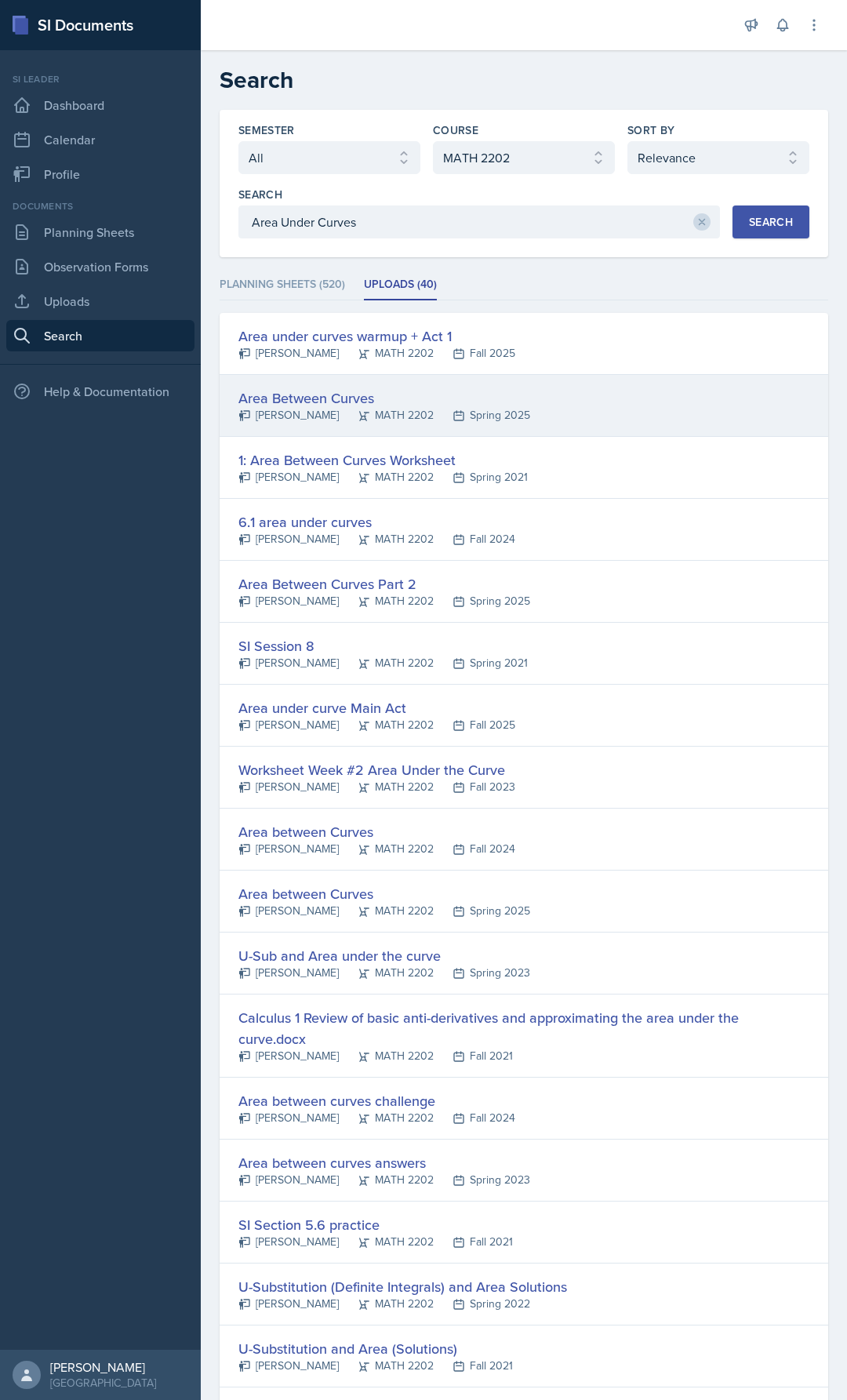
click at [381, 411] on div "MATH 2202" at bounding box center [387, 415] width 94 height 16
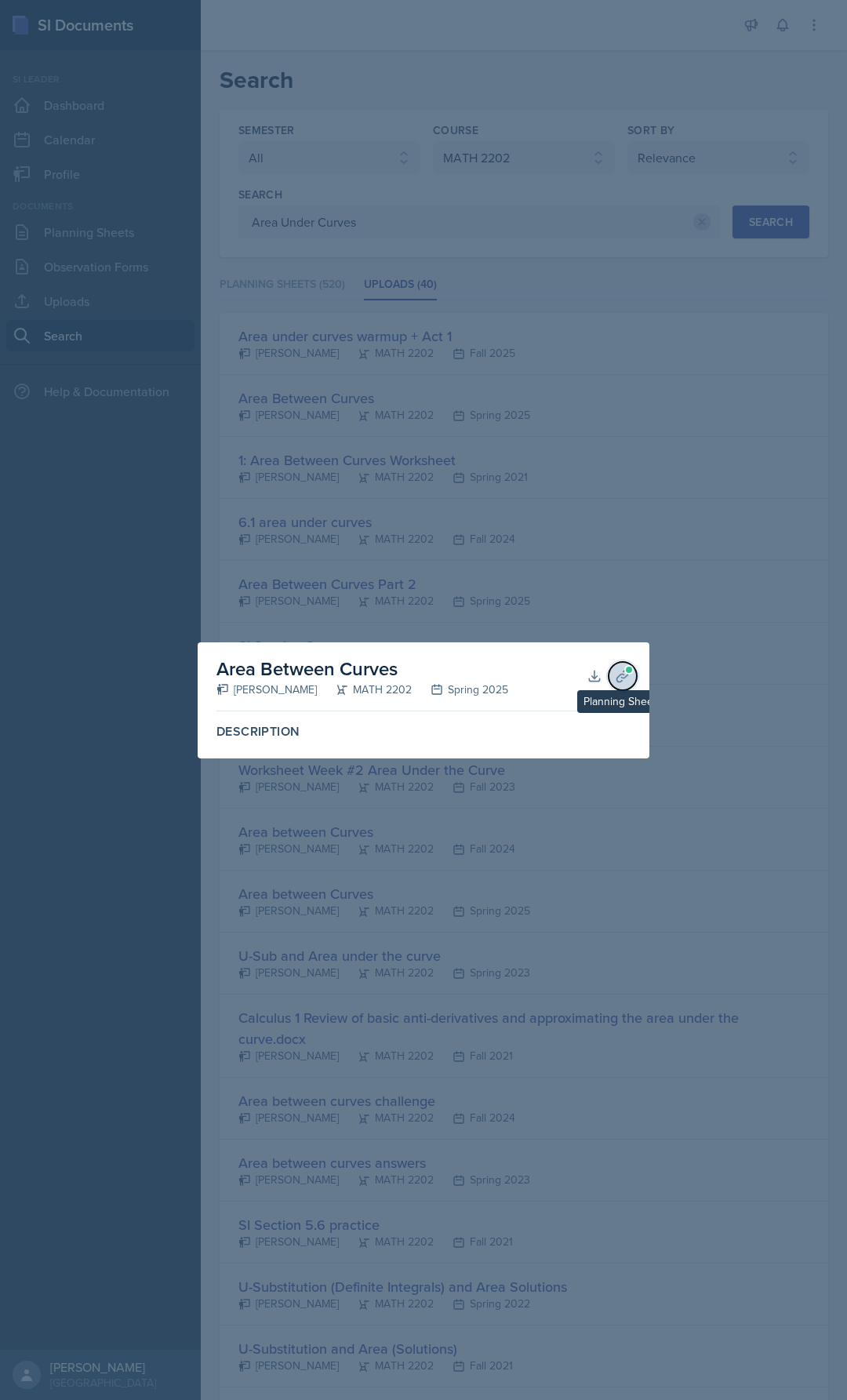
click at [632, 681] on button "Planning Sheets" at bounding box center [623, 676] width 28 height 28
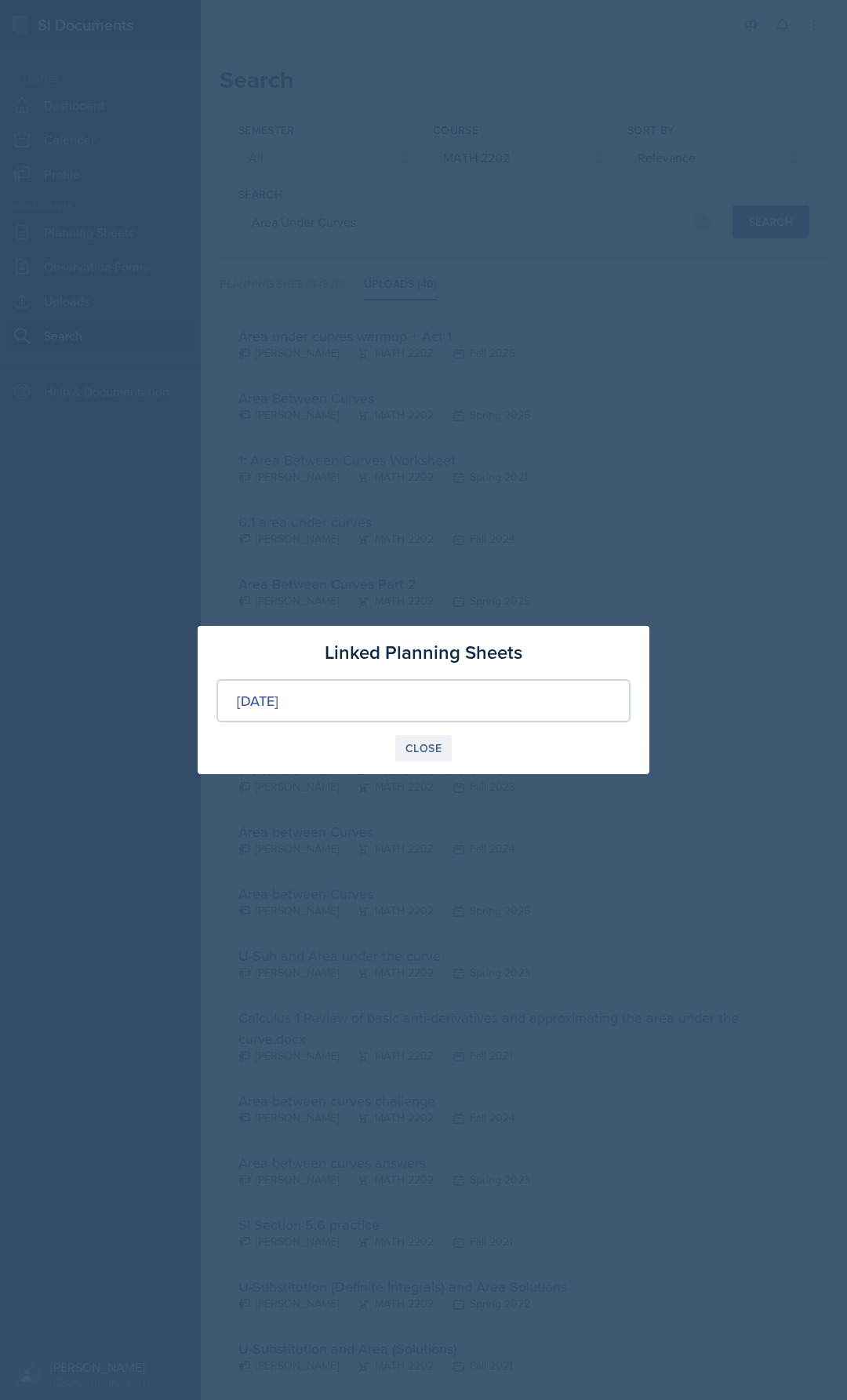
click at [443, 745] on button "Close" at bounding box center [424, 748] width 57 height 27
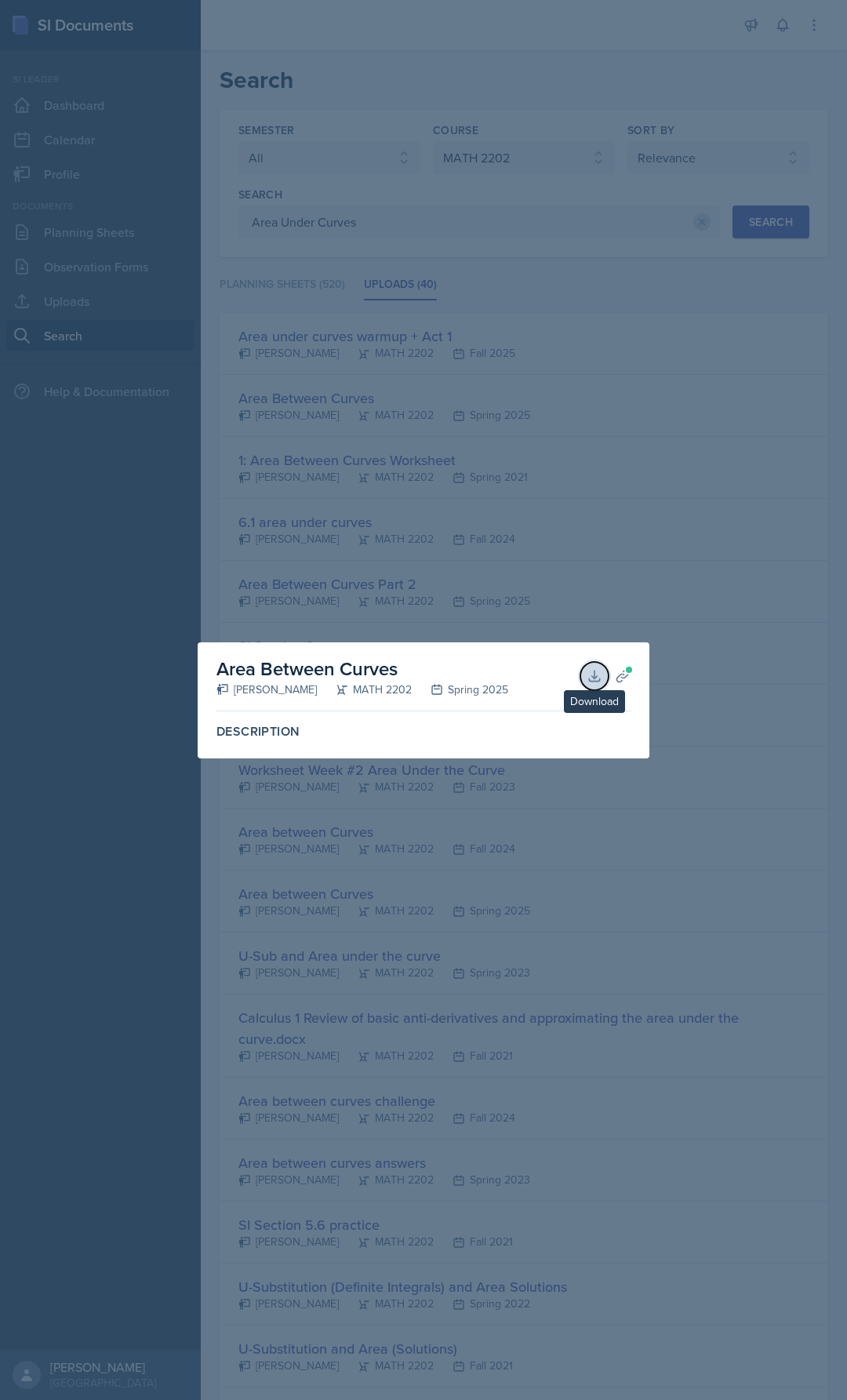
click at [600, 678] on icon at bounding box center [594, 676] width 15 height 15
click at [845, 66] on div at bounding box center [424, 700] width 847 height 1400
